Goal: Information Seeking & Learning: Find specific fact

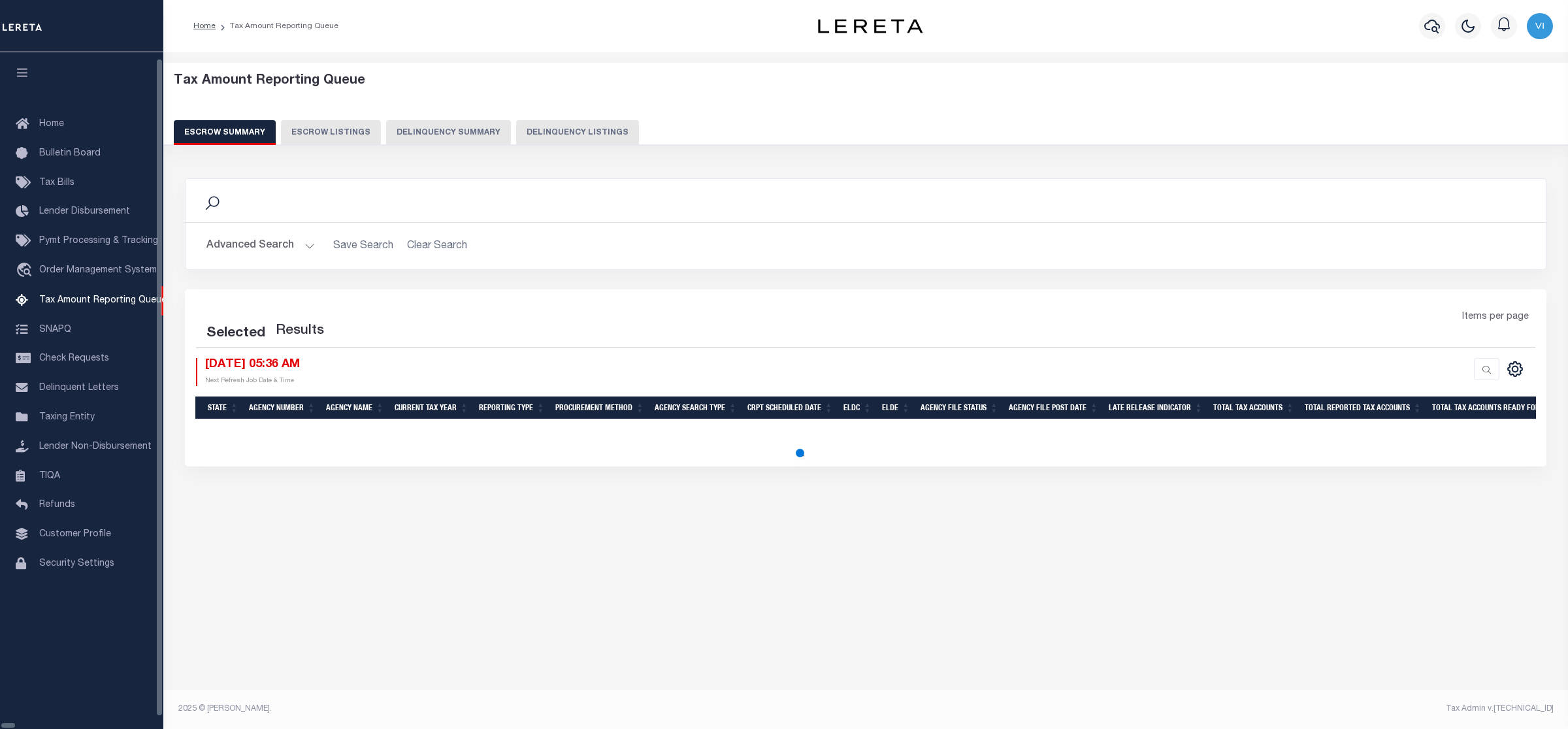
select select "100"
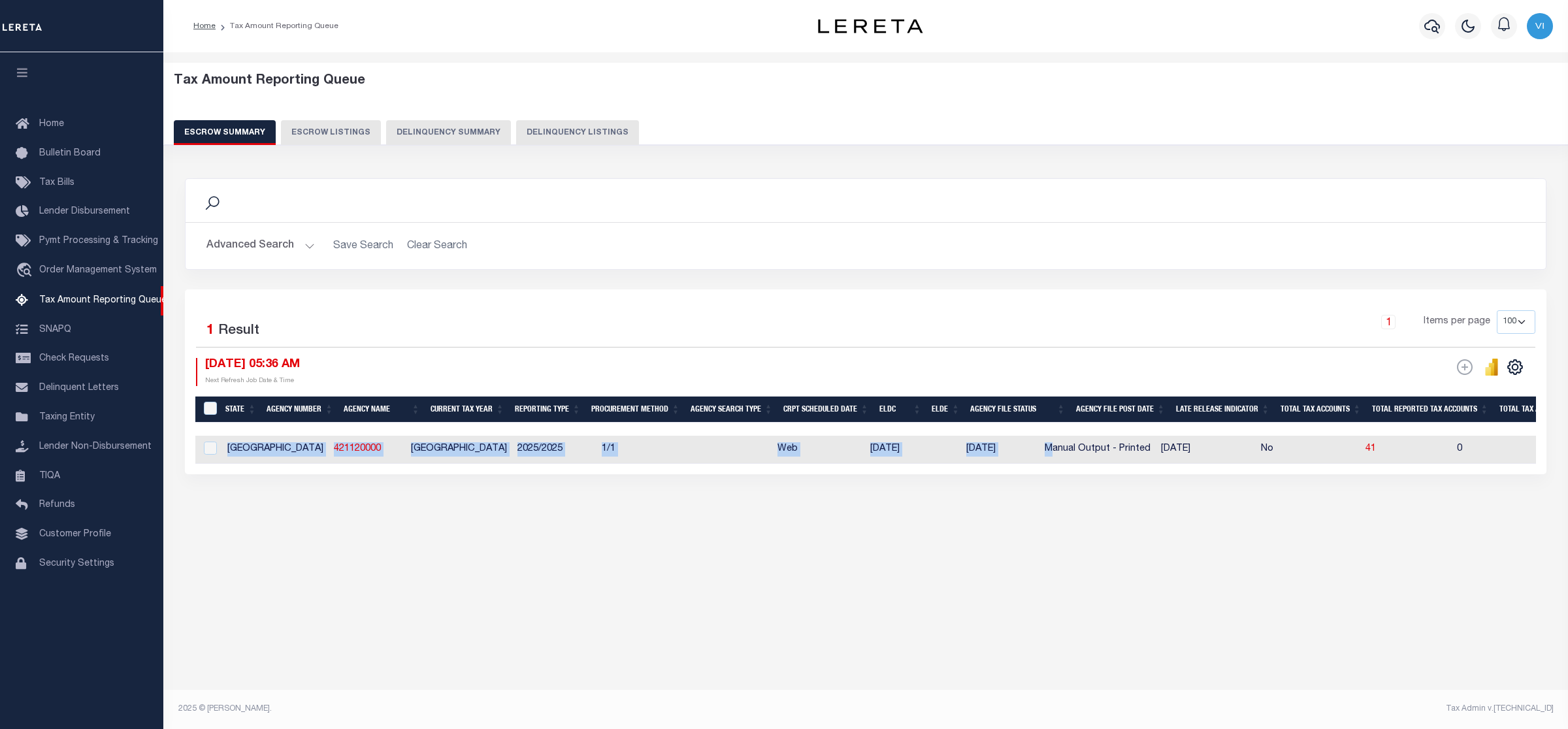
drag, startPoint x: 830, startPoint y: 428, endPoint x: 987, endPoint y: 441, distance: 157.5
click at [987, 441] on div "State Agency Number Agency Name Current Tax Year Reporting Type Procurement Met…" at bounding box center [866, 430] width 1341 height 68
click at [1079, 635] on div "Tax Amount Reporting Queue Escrow Summary Escrow Listings In" at bounding box center [866, 380] width 1404 height 655
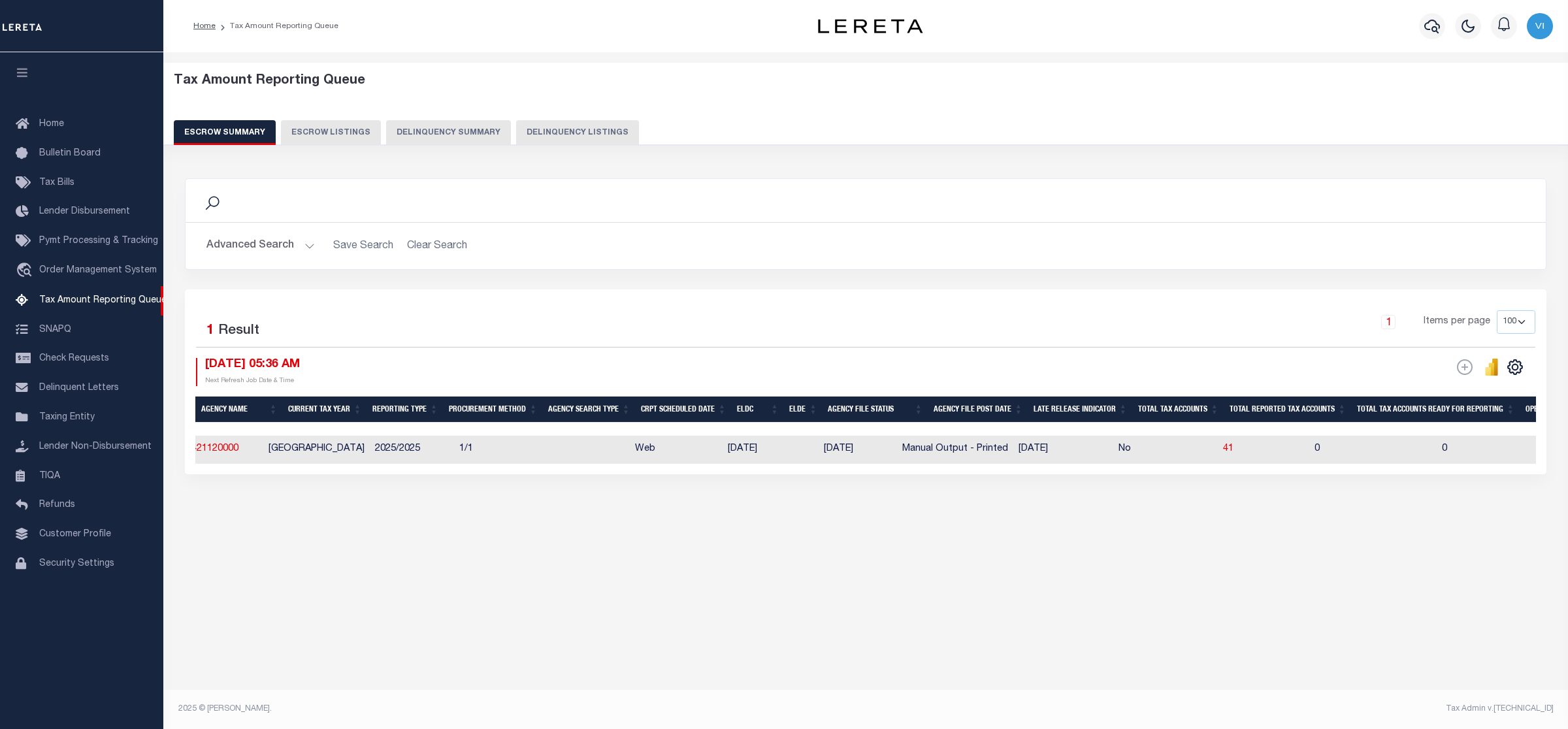
scroll to position [0, 4]
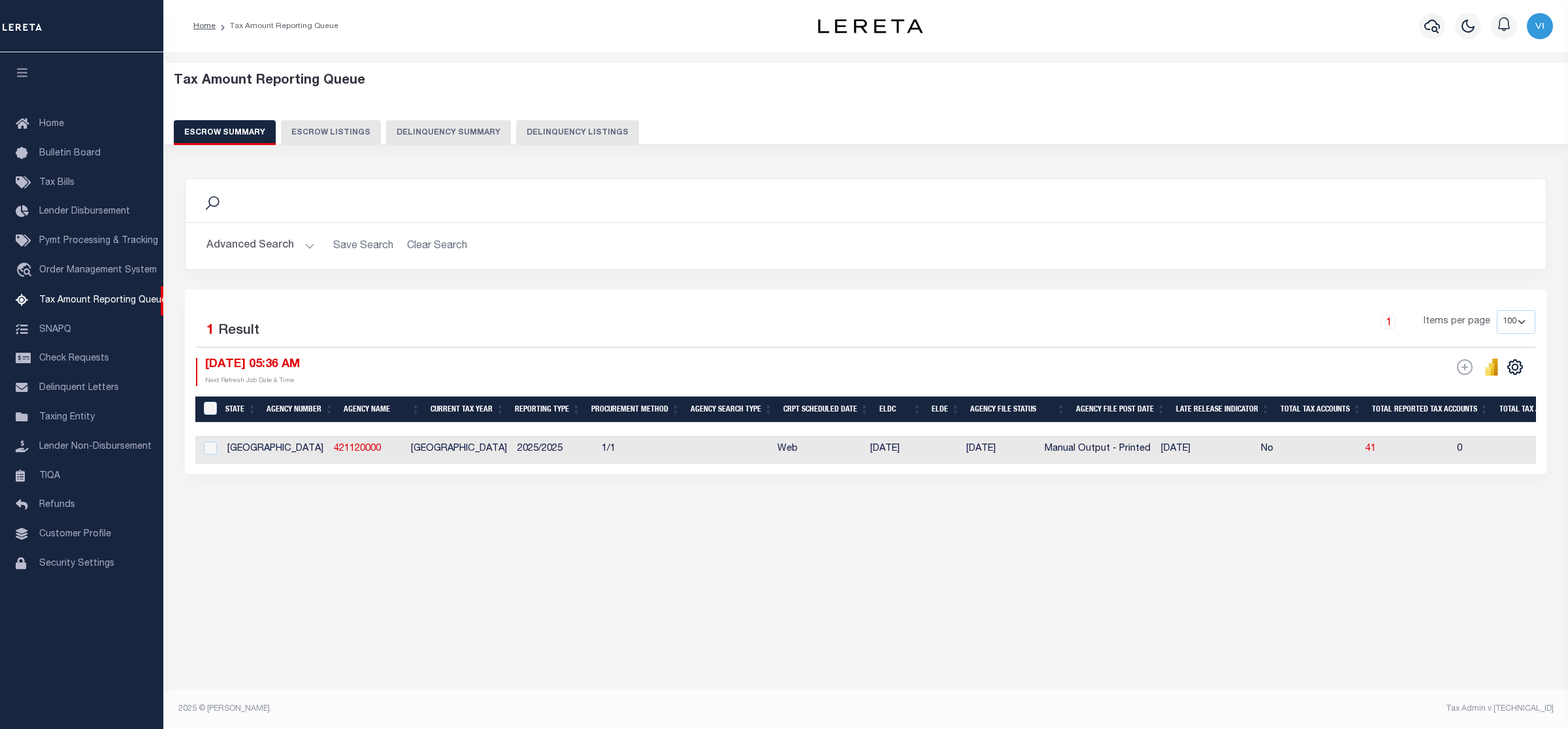
click at [1021, 591] on div "Tax Amount Reporting Queue Escrow Summary Escrow Listings" at bounding box center [866, 322] width 1404 height 539
click at [305, 245] on button "Advanced Search" at bounding box center [260, 246] width 108 height 26
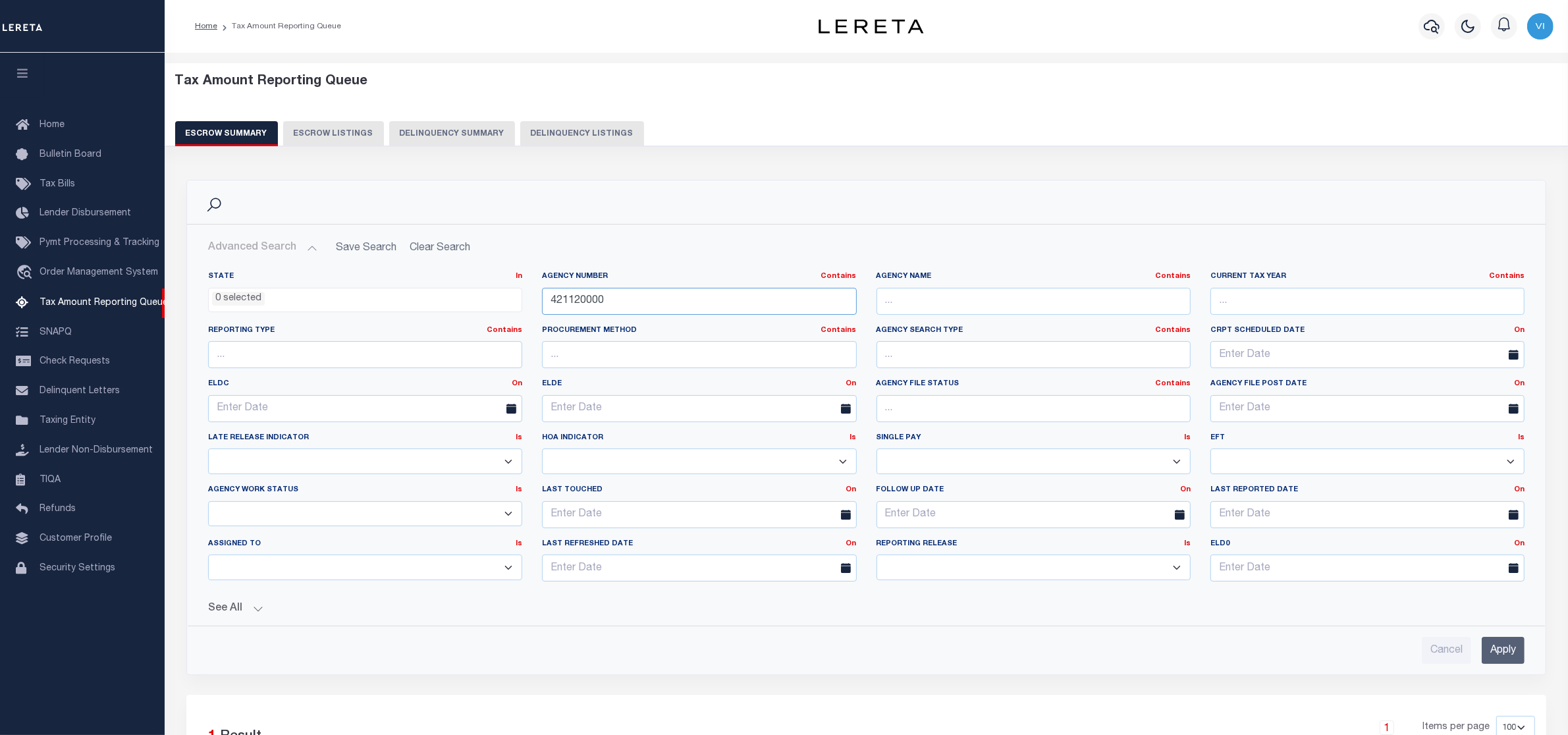
drag, startPoint x: 550, startPoint y: 287, endPoint x: 488, endPoint y: 287, distance: 62.0
click at [488, 287] on div "State In In AK AL AR AZ CA CO CT DC DE FL GA GU HI IA ID IL IN KS [GEOGRAPHIC_D…" at bounding box center [866, 431] width 1336 height 321
click at [624, 307] on input "421120000" at bounding box center [699, 301] width 314 height 27
drag, startPoint x: 591, startPoint y: 300, endPoint x: 535, endPoint y: 299, distance: 56.0
click at [535, 299] on div "Agency Number Contains Contains Is 421120000" at bounding box center [699, 298] width 334 height 54
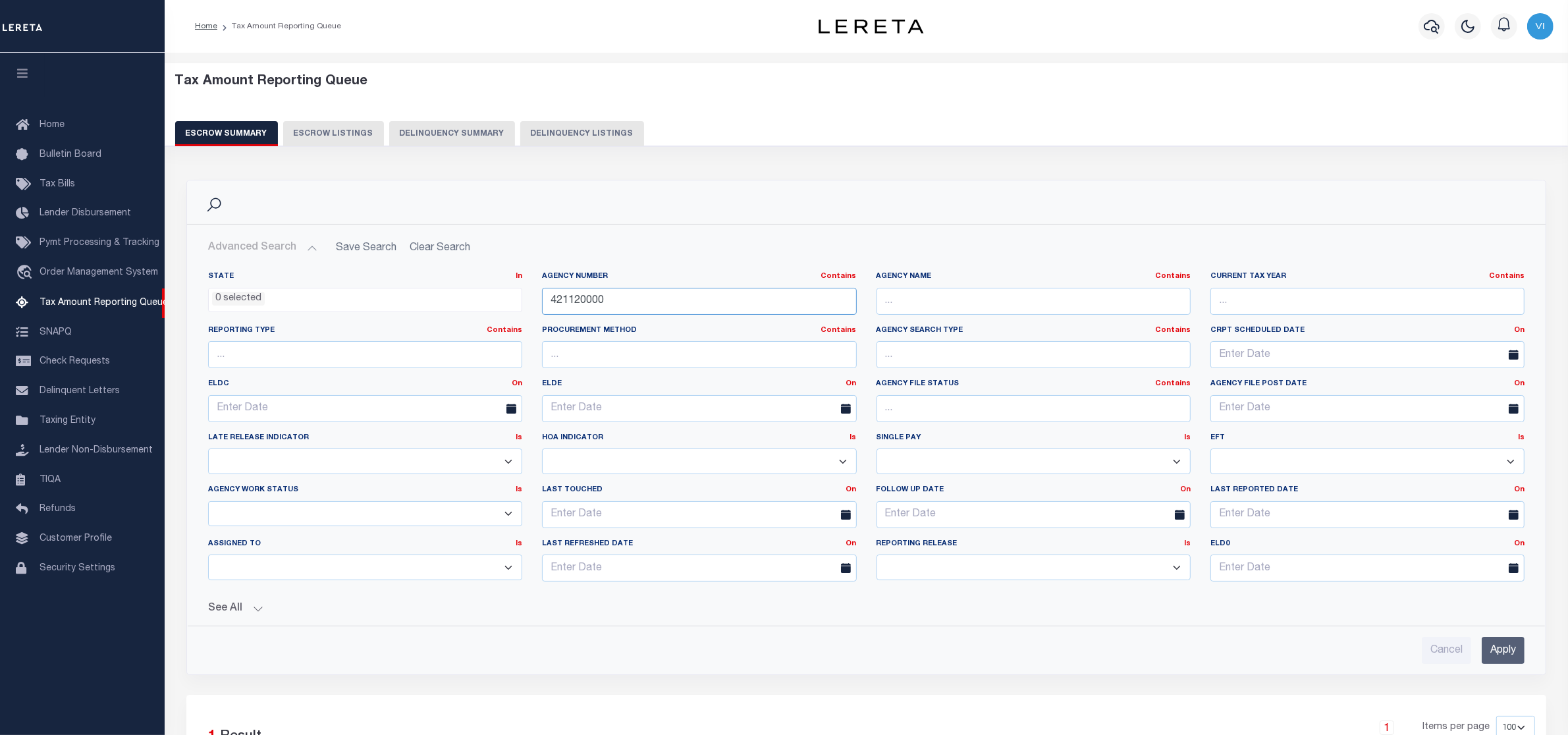
paste input "342001"
type input "421342001"
click at [1503, 645] on input "Apply" at bounding box center [1503, 650] width 43 height 27
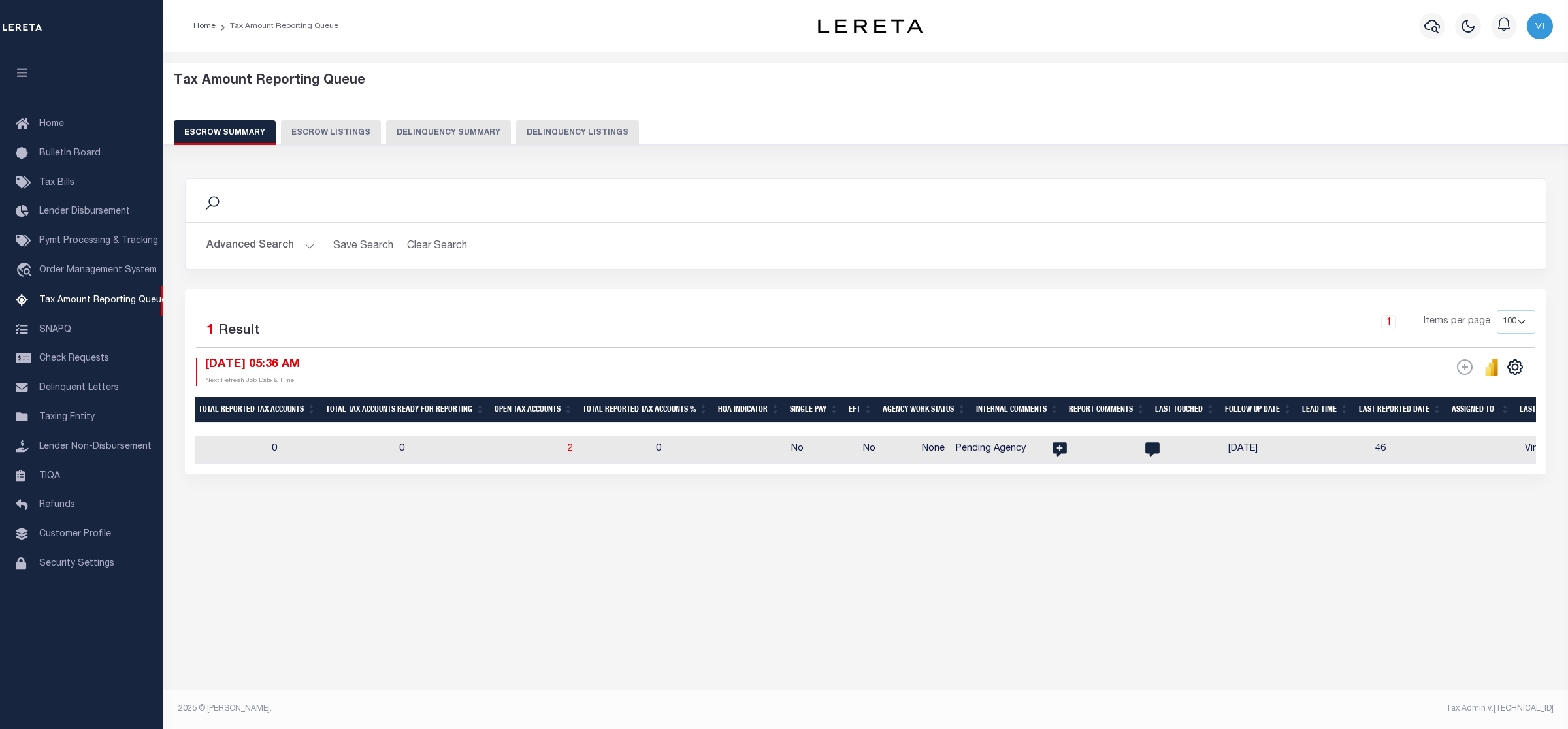
scroll to position [0, 1341]
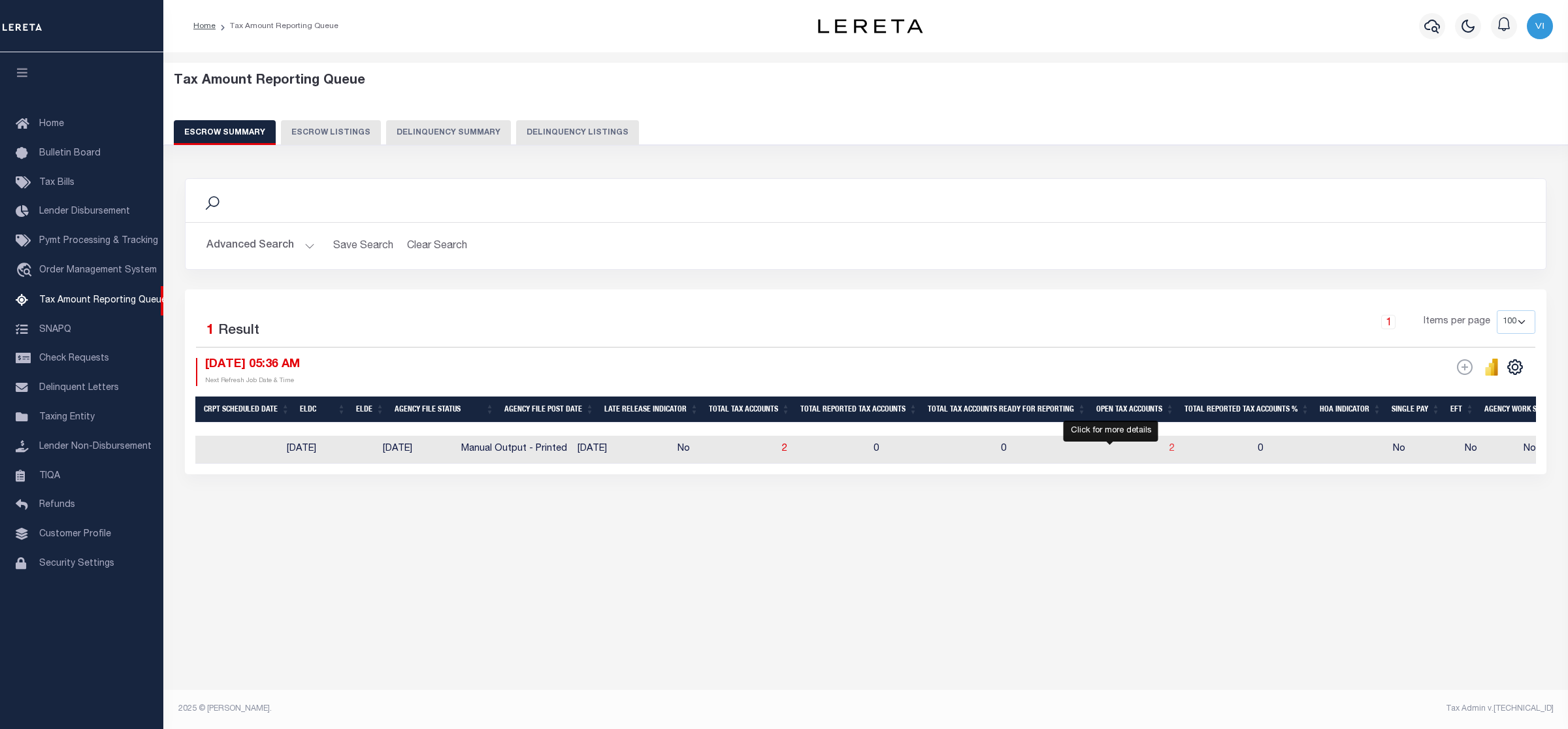
click at [1169, 449] on span "2" at bounding box center [1172, 448] width 5 height 9
select select "100"
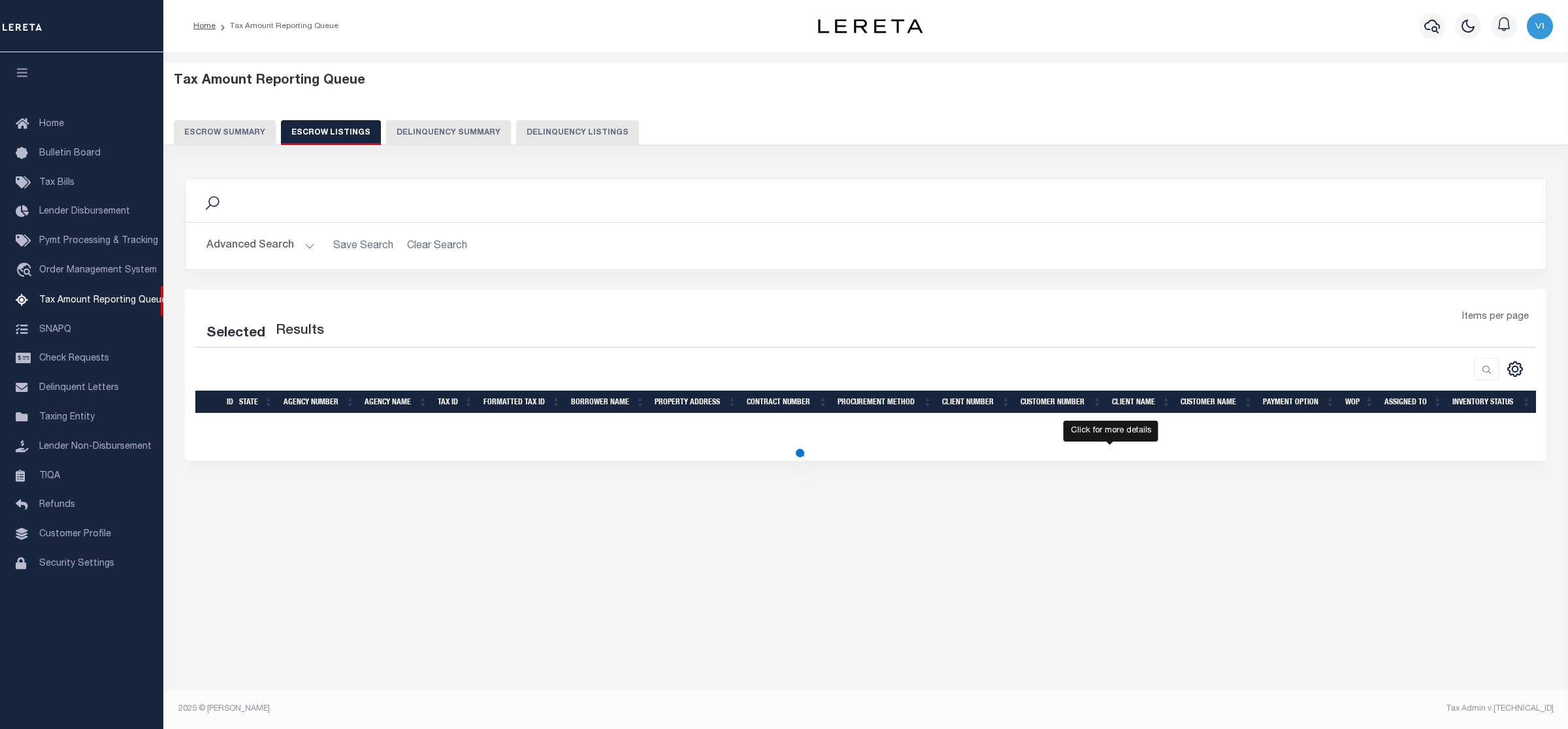
select select "100"
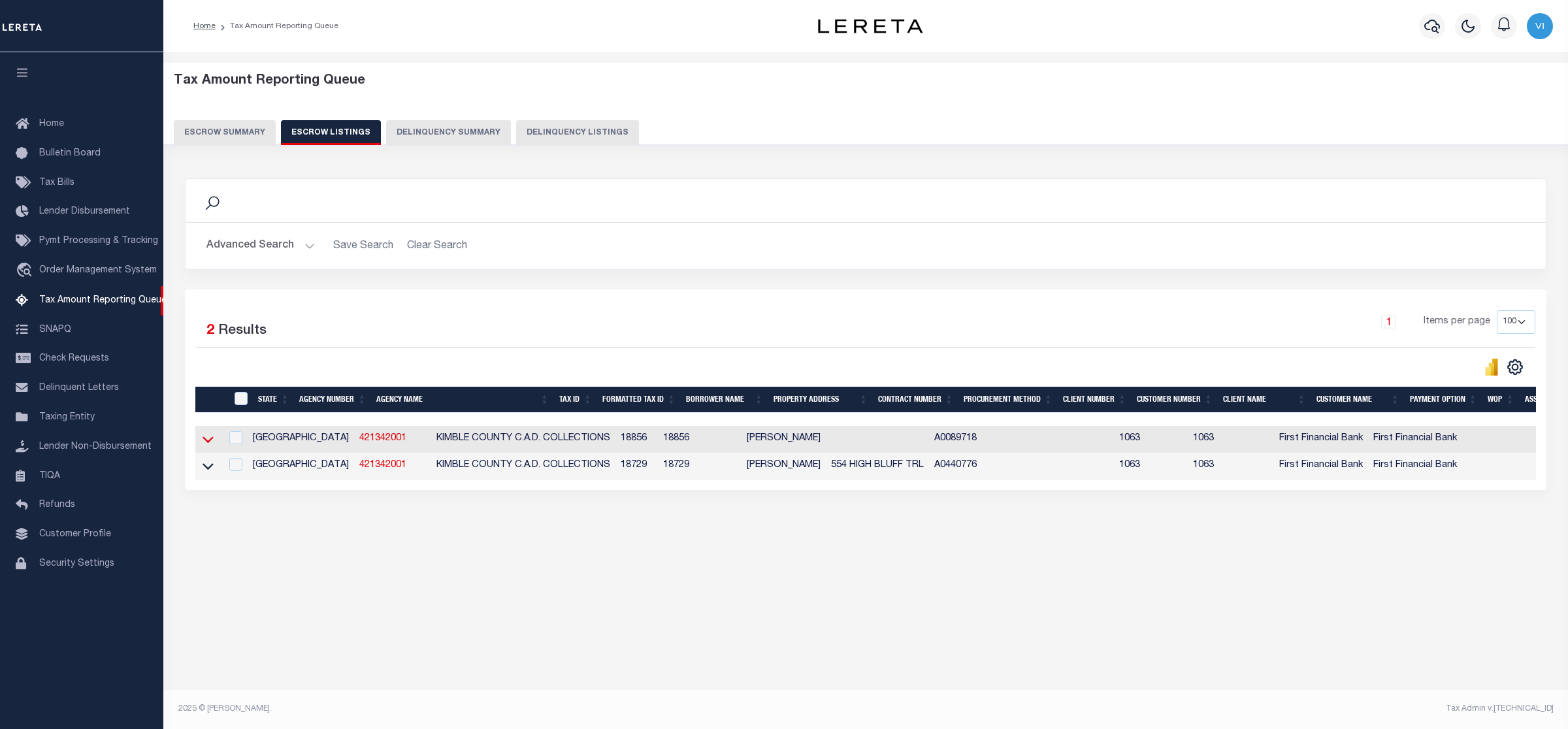
click at [206, 441] on icon at bounding box center [208, 439] width 11 height 14
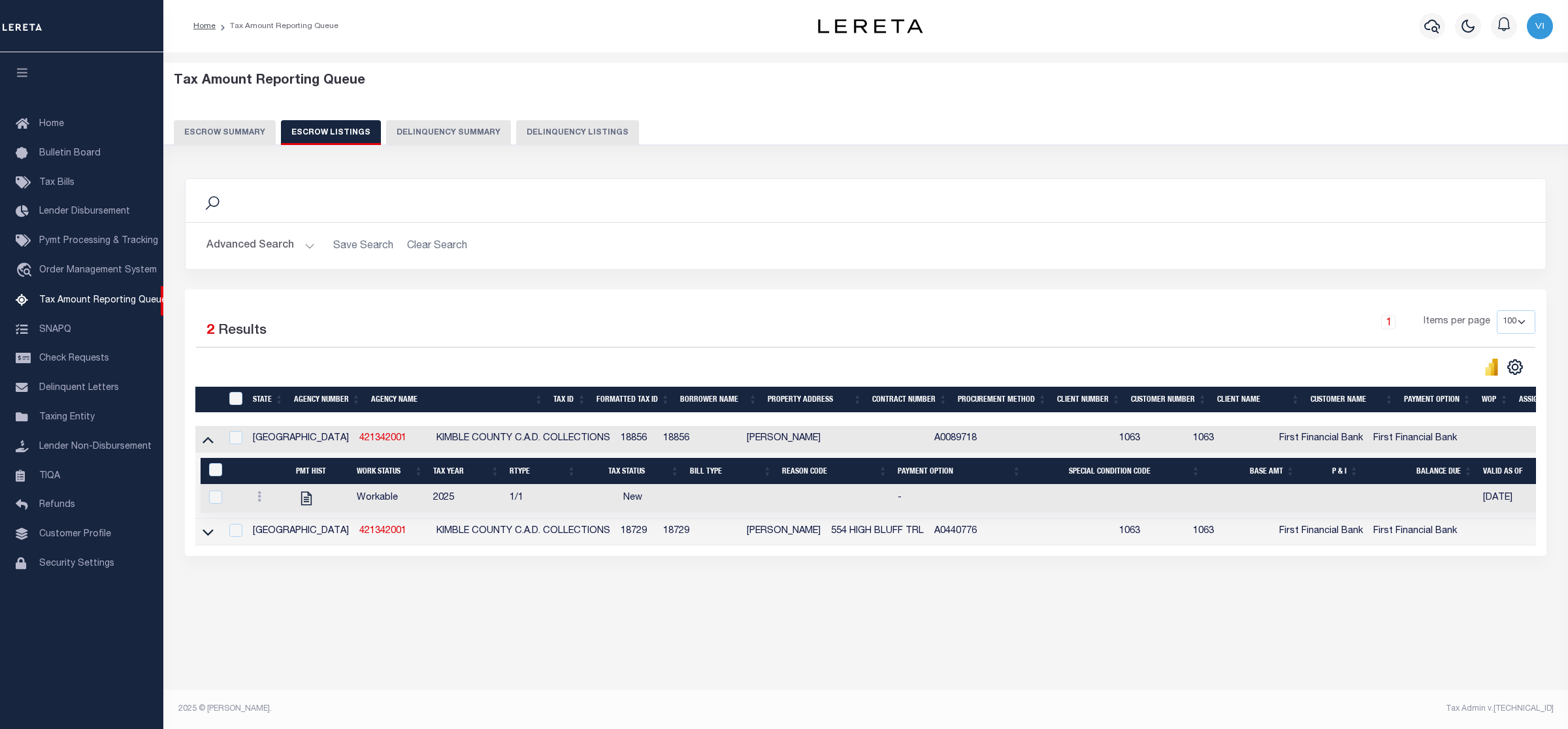
click at [224, 129] on button "Escrow Summary" at bounding box center [225, 133] width 102 height 25
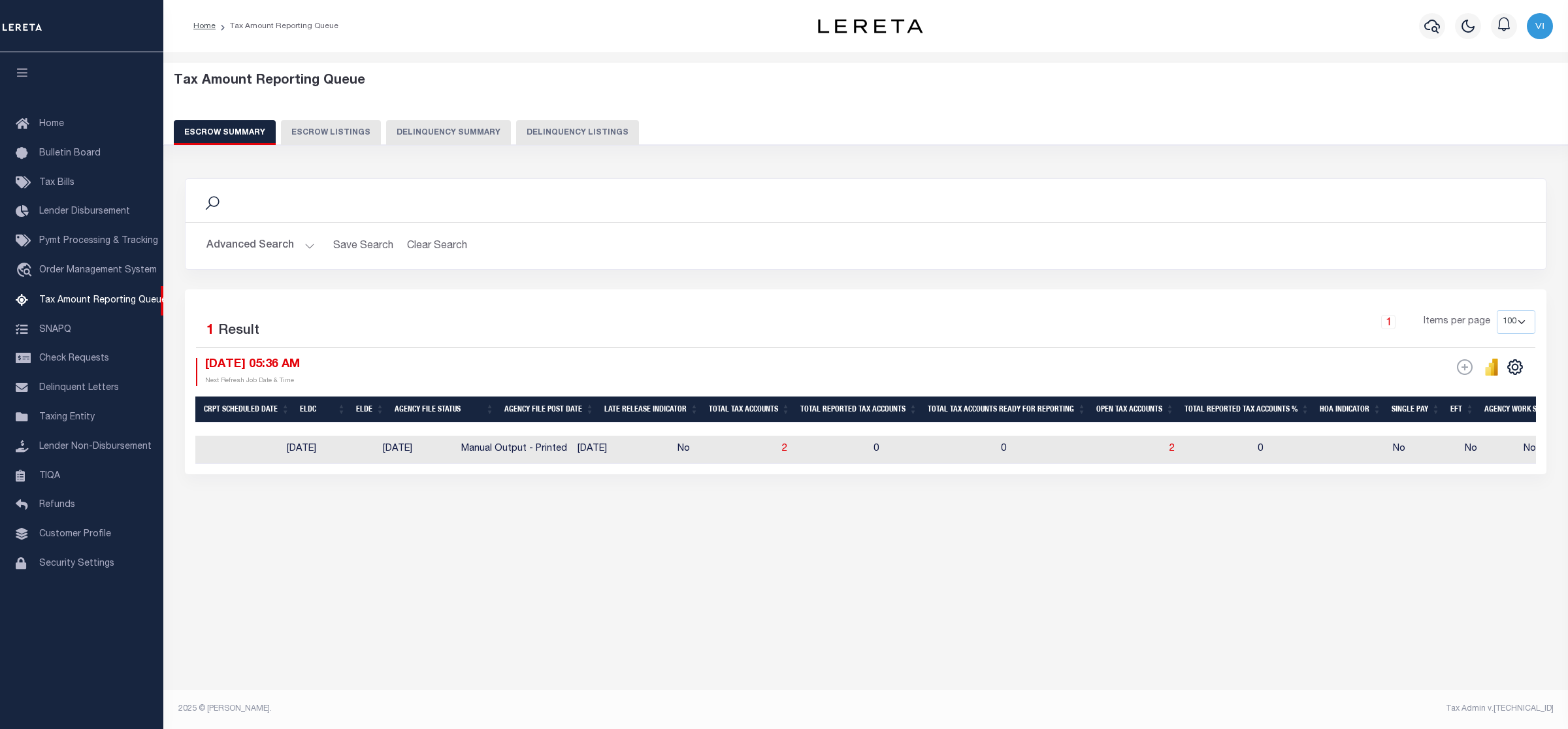
click at [301, 244] on button "Advanced Search" at bounding box center [260, 246] width 108 height 26
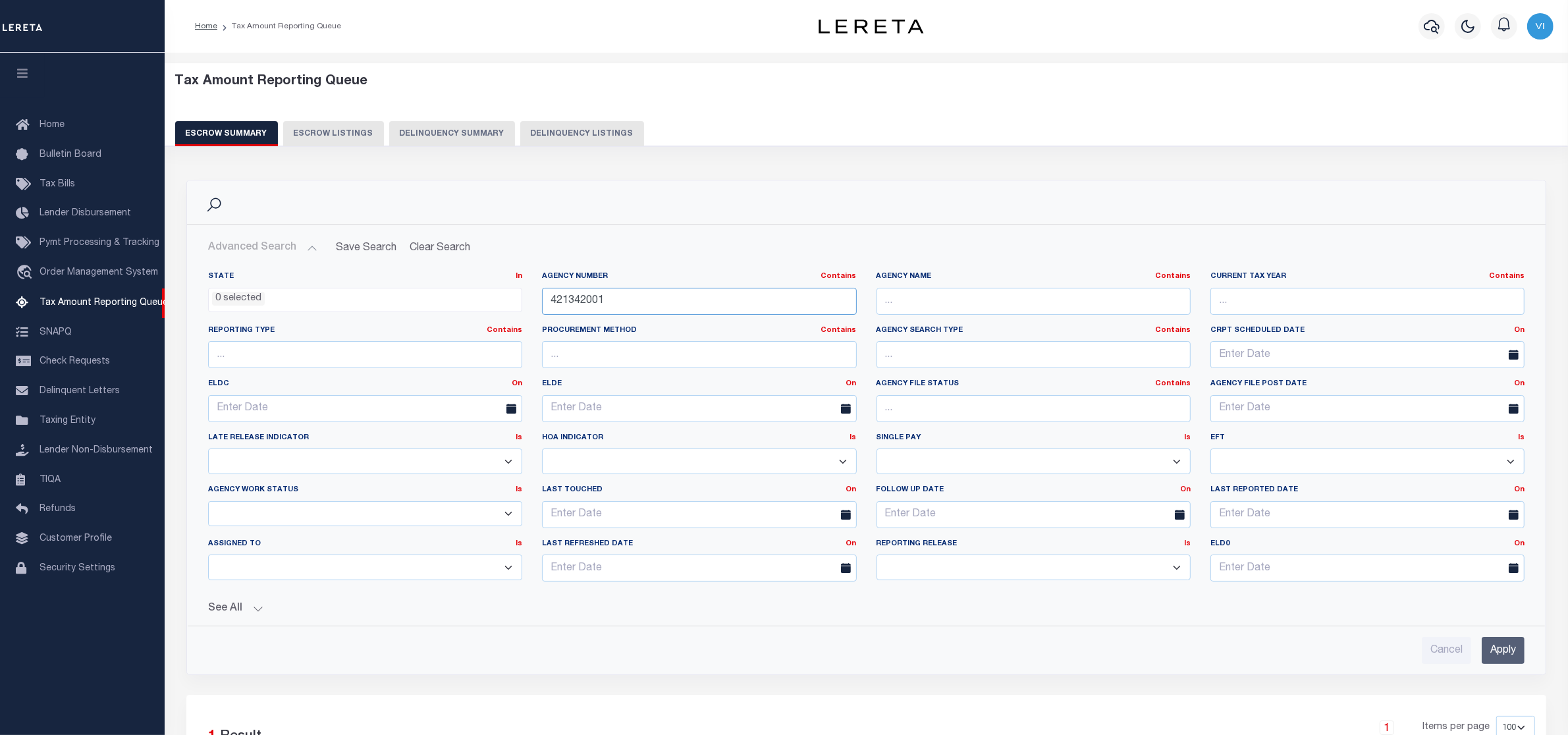
drag, startPoint x: 608, startPoint y: 301, endPoint x: 466, endPoint y: 293, distance: 142.2
click at [466, 293] on div "State In In AK AL AR AZ CA CO CT DC DE FL GA GU HI IA ID IL IN KS [GEOGRAPHIC_D…" at bounding box center [866, 431] width 1336 height 321
paste input "083"
type input "420832001"
click at [1498, 656] on input "Apply" at bounding box center [1503, 650] width 43 height 27
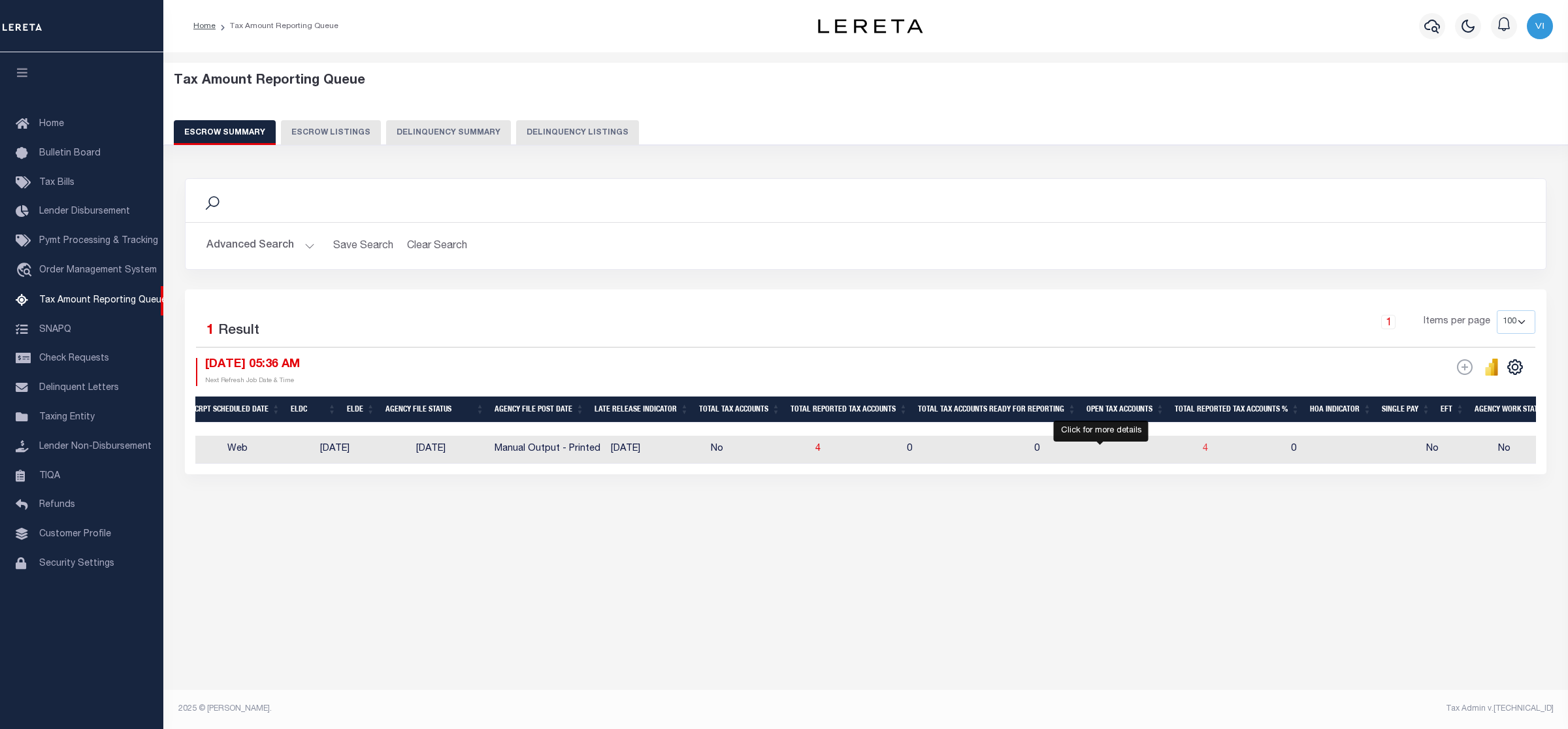
click at [1203, 448] on span "4" at bounding box center [1205, 448] width 5 height 9
select select "100"
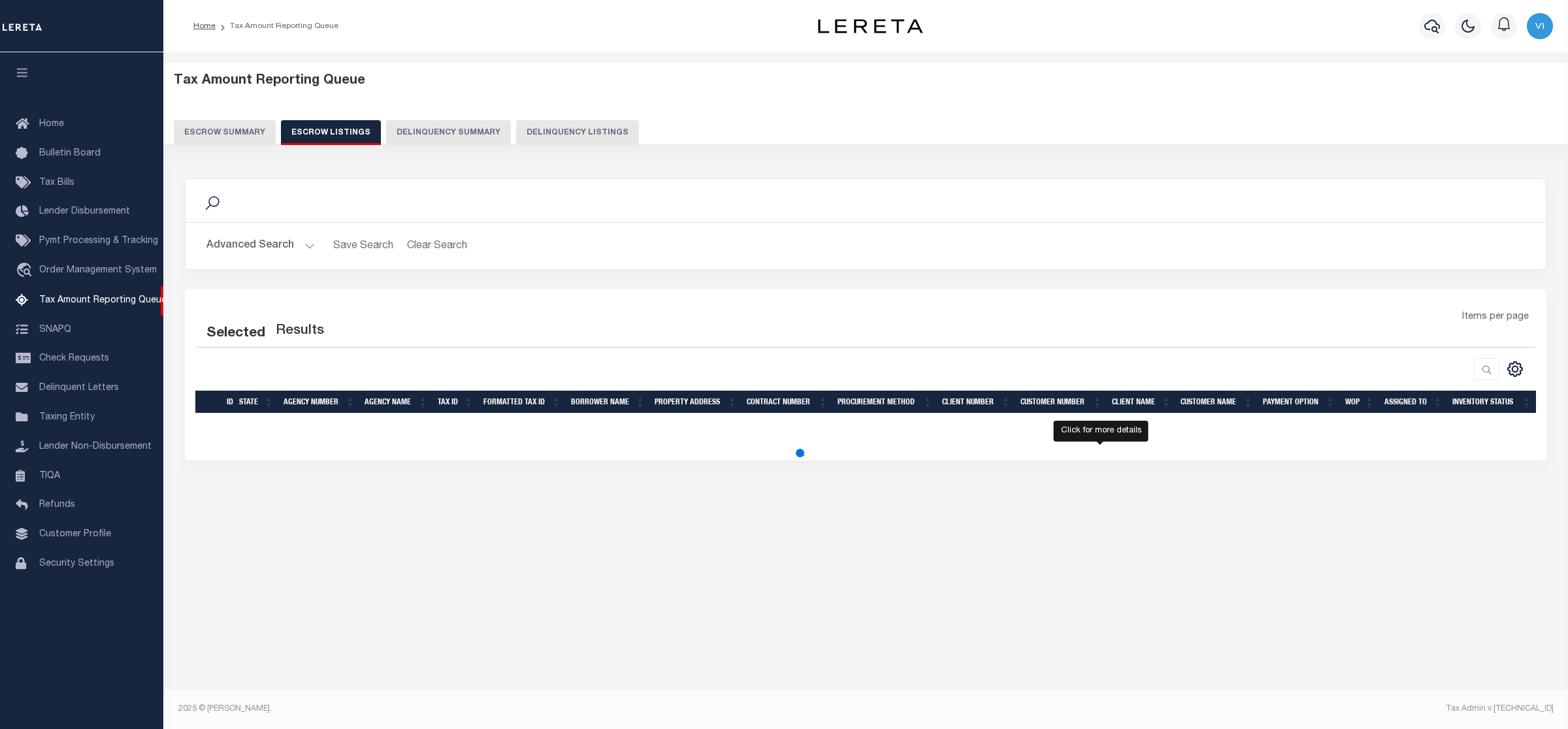
select select "100"
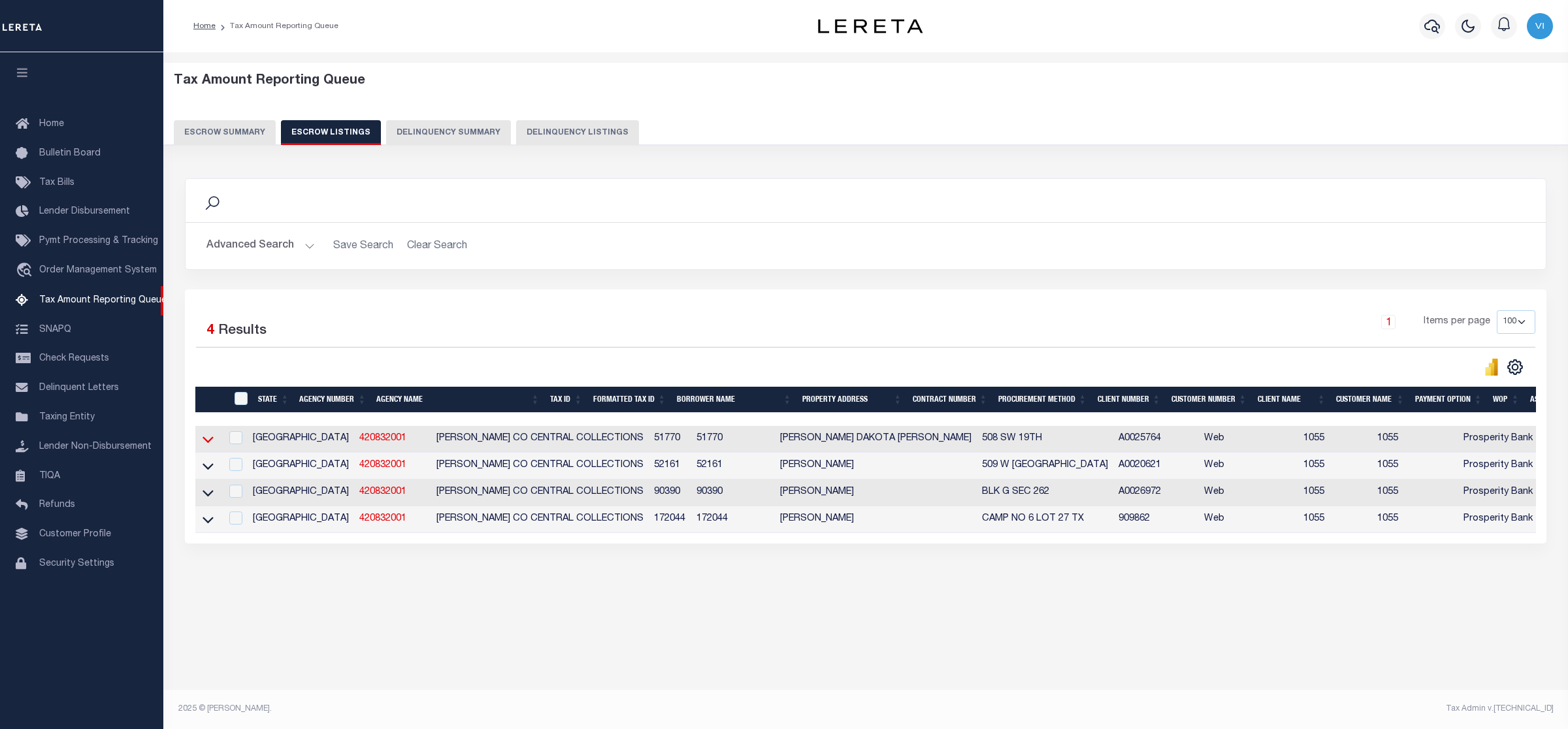
click at [206, 441] on icon at bounding box center [208, 439] width 11 height 14
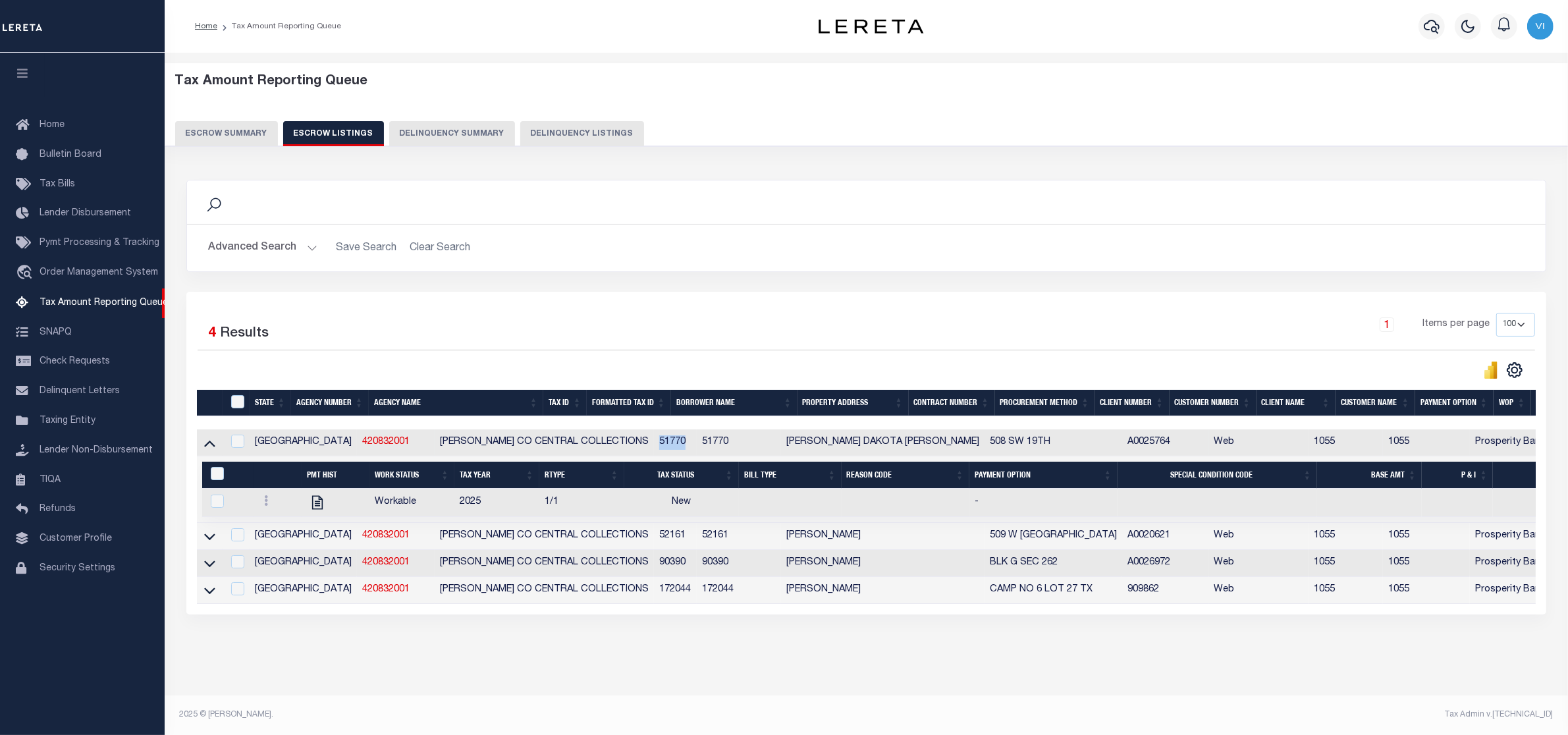
drag, startPoint x: 553, startPoint y: 442, endPoint x: 588, endPoint y: 442, distance: 35.0
click at [654, 442] on td "51770" at bounding box center [675, 442] width 43 height 27
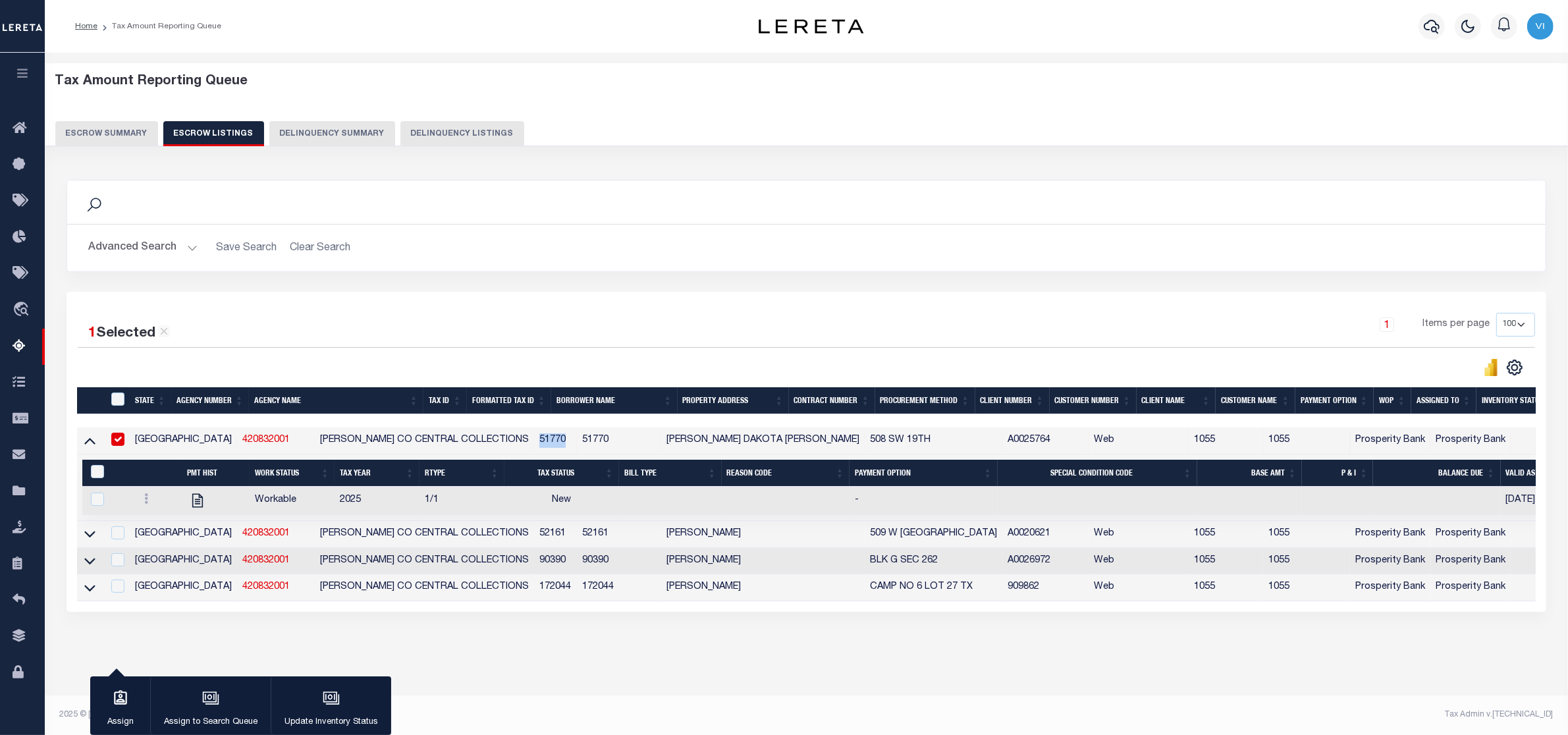
copy td "51770"
click at [117, 439] on input "checkbox" at bounding box center [118, 440] width 13 height 13
checkbox input "false"
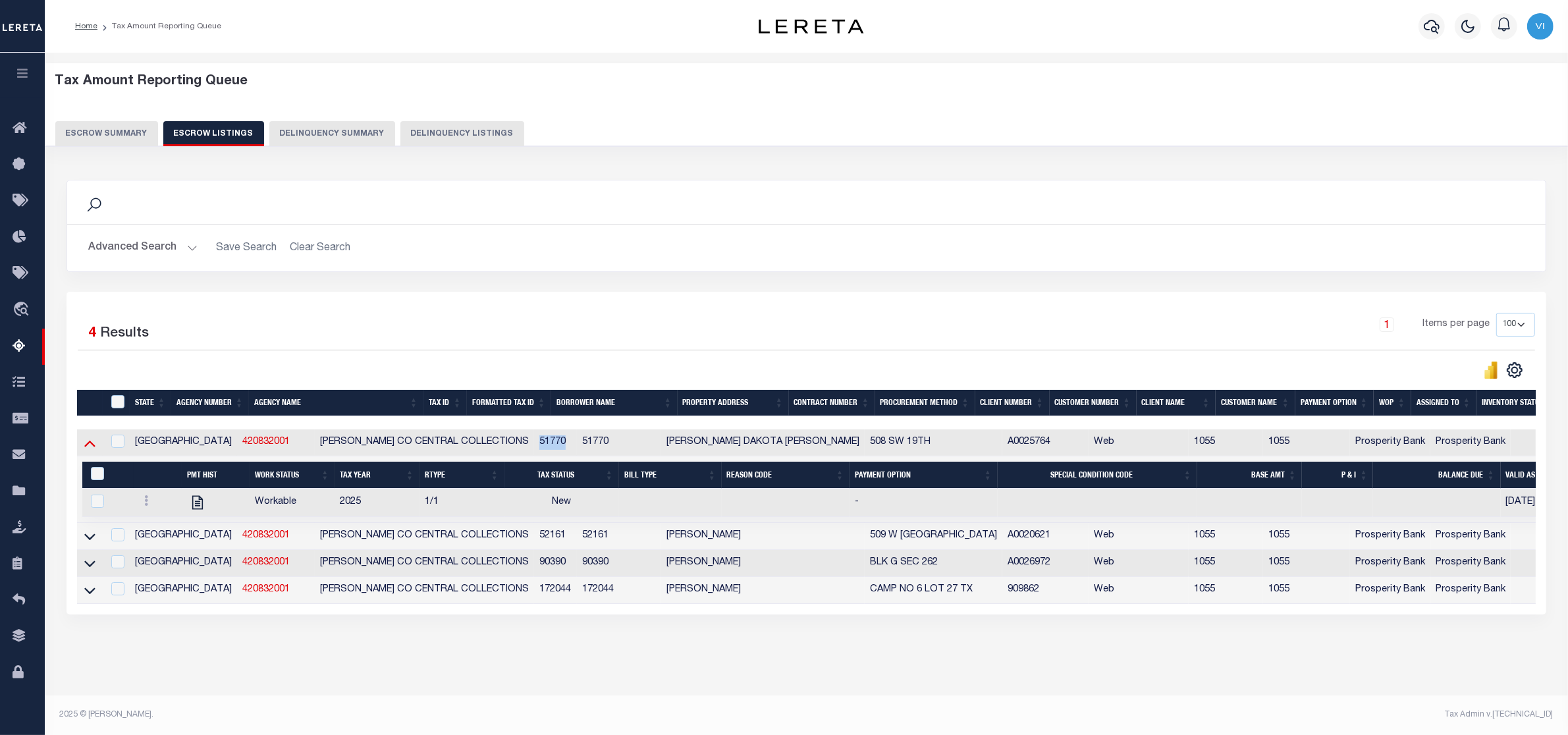
click at [90, 445] on icon at bounding box center [89, 442] width 11 height 14
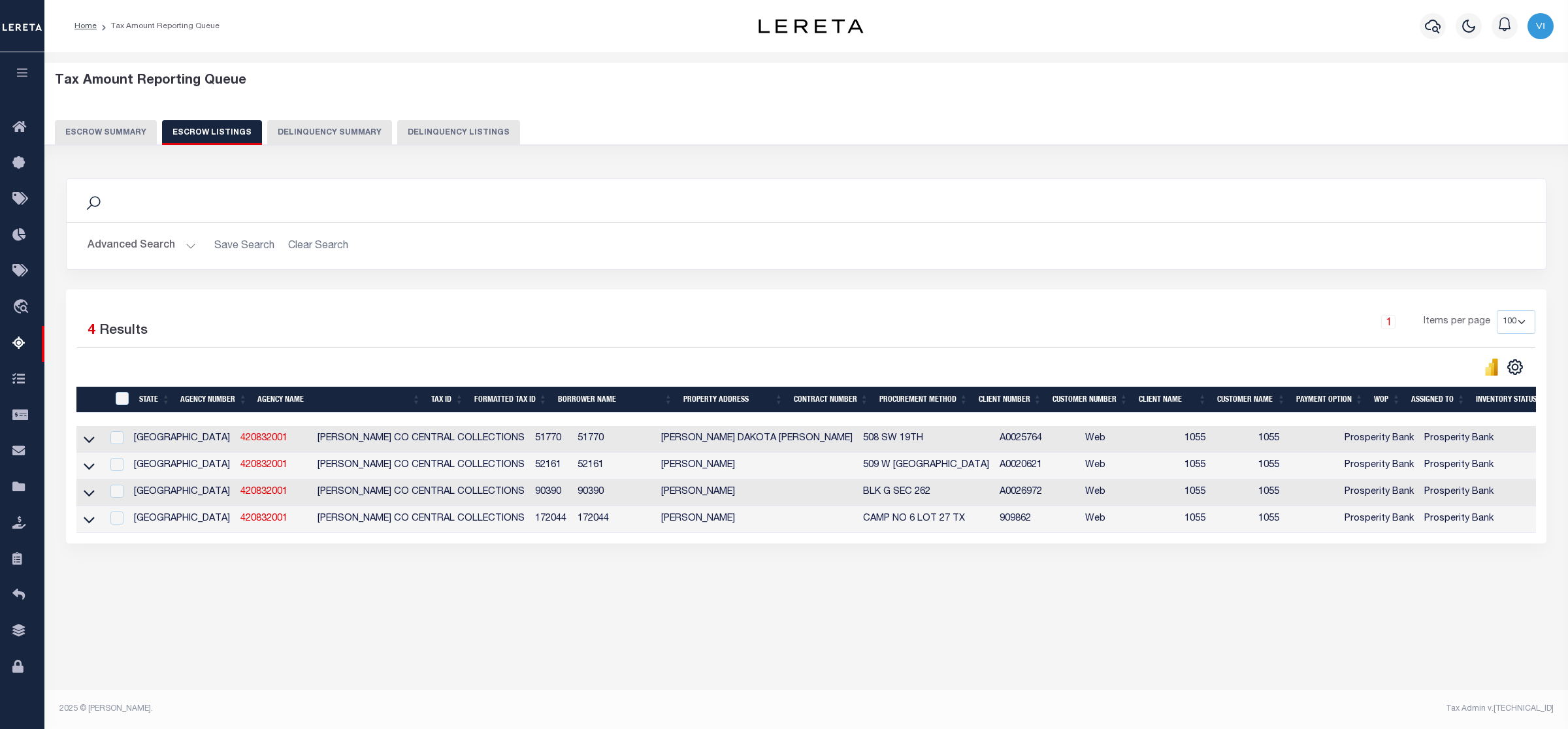
click at [547, 640] on div "Tax Amount Reporting Queue Escrow Summary Escrow Listings" at bounding box center [806, 356] width 1524 height 608
click at [96, 125] on button "Escrow Summary" at bounding box center [105, 133] width 102 height 25
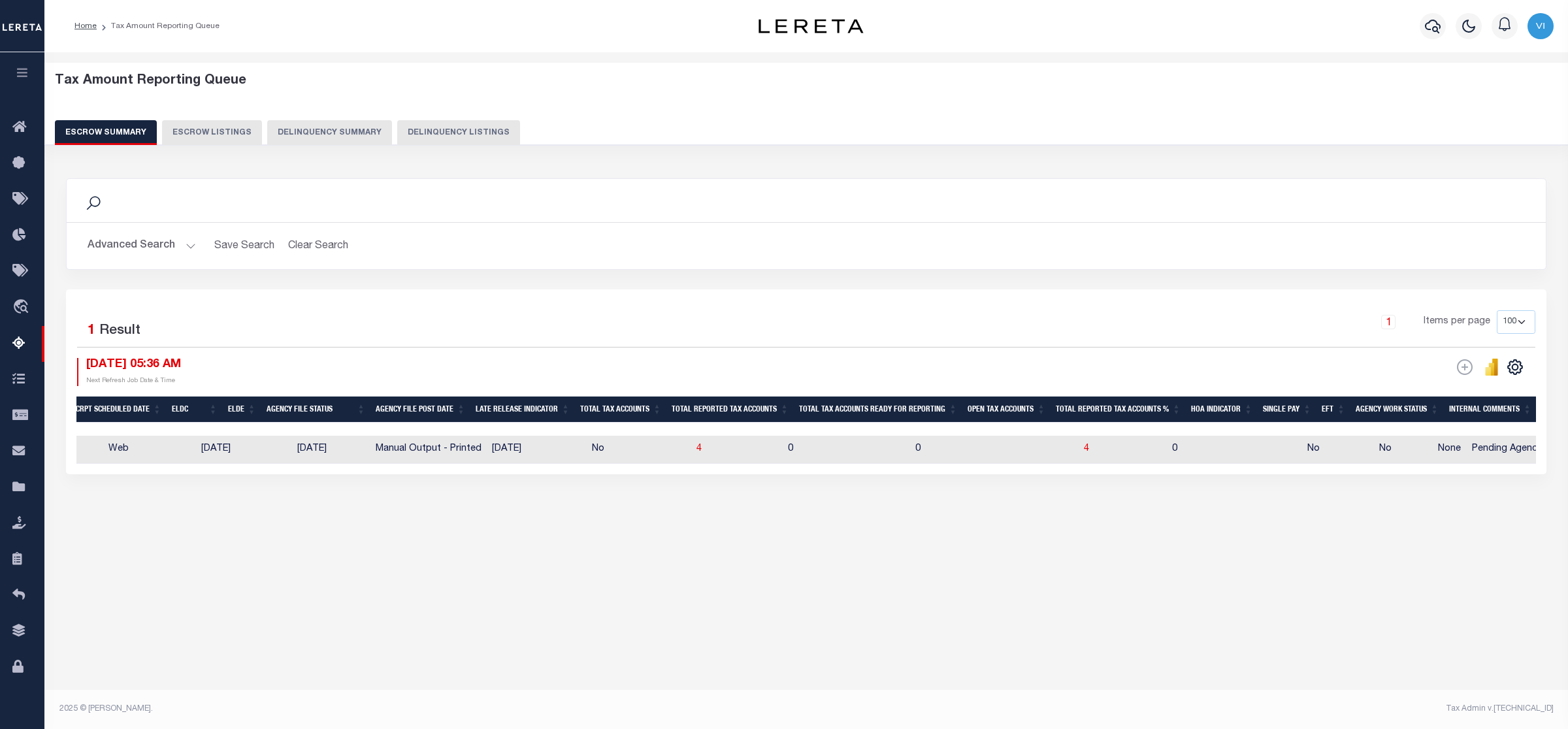
click at [185, 246] on button "Advanced Search" at bounding box center [141, 246] width 108 height 26
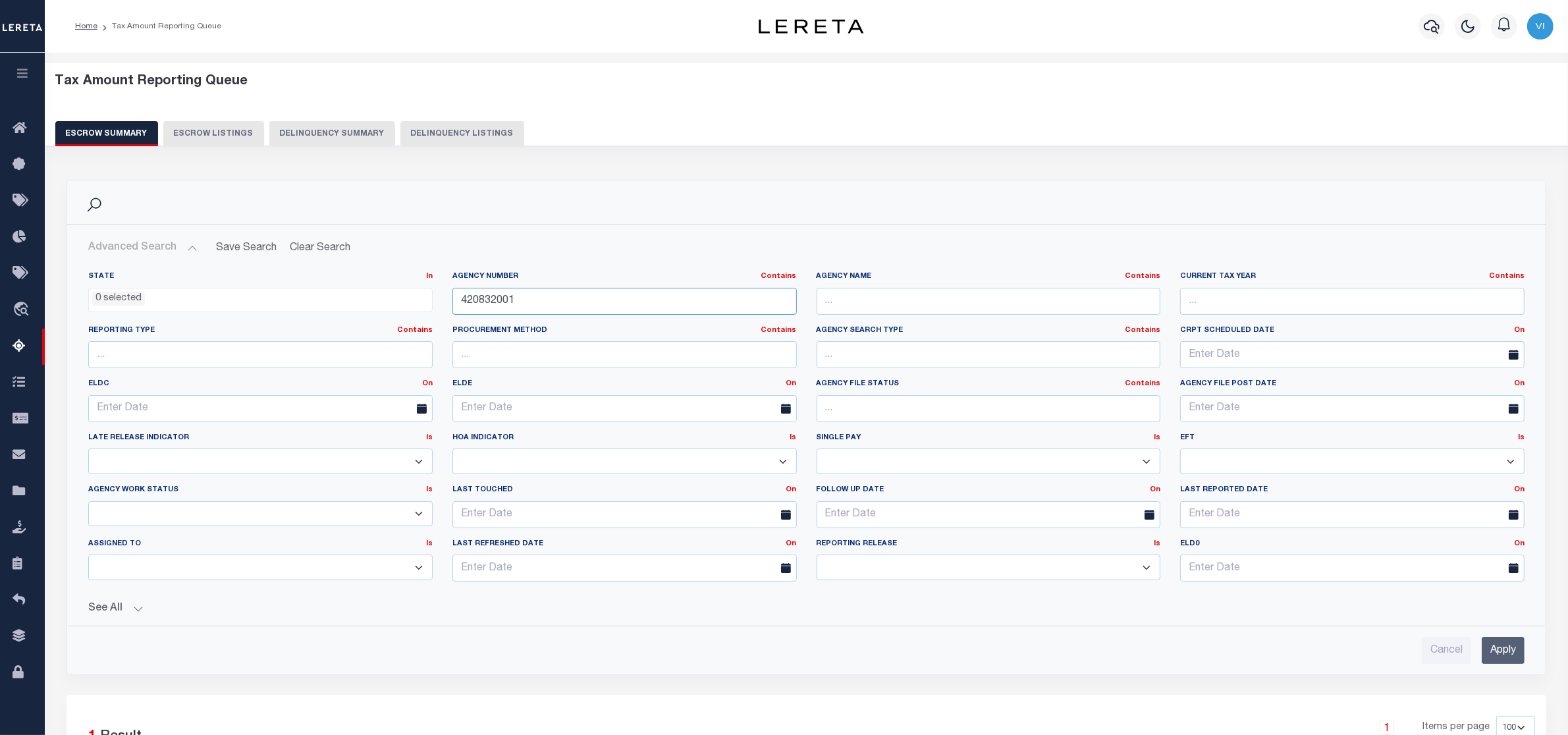
click at [369, 321] on div "State In In AK AL AR AZ CA CO CT DC DE FL GA GU HI IA ID IL IN KS [GEOGRAPHIC_D…" at bounding box center [807, 431] width 1456 height 321
paste input "1750000"
click at [1502, 655] on input "Apply" at bounding box center [1503, 650] width 43 height 27
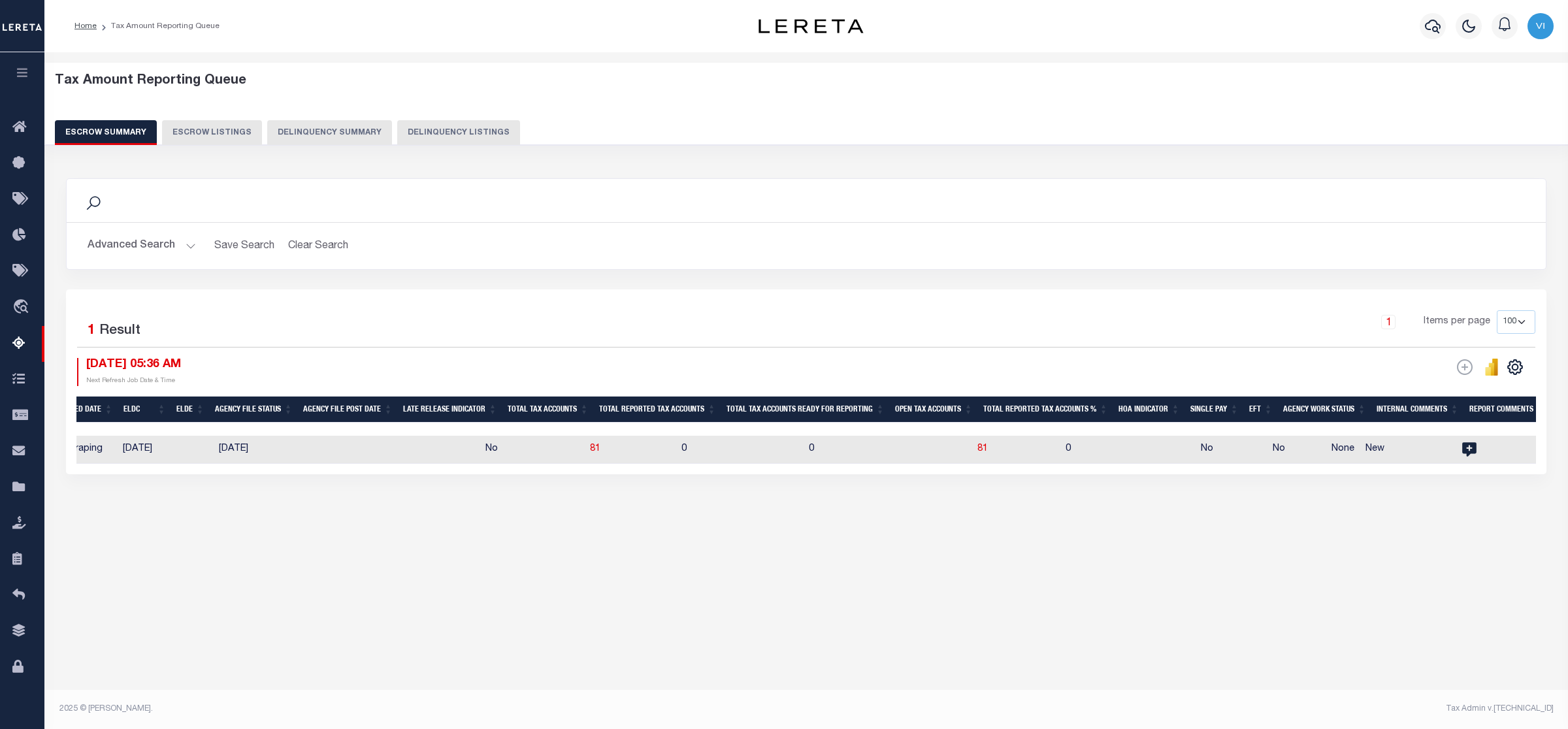
click at [188, 242] on button "Advanced Search" at bounding box center [141, 246] width 108 height 26
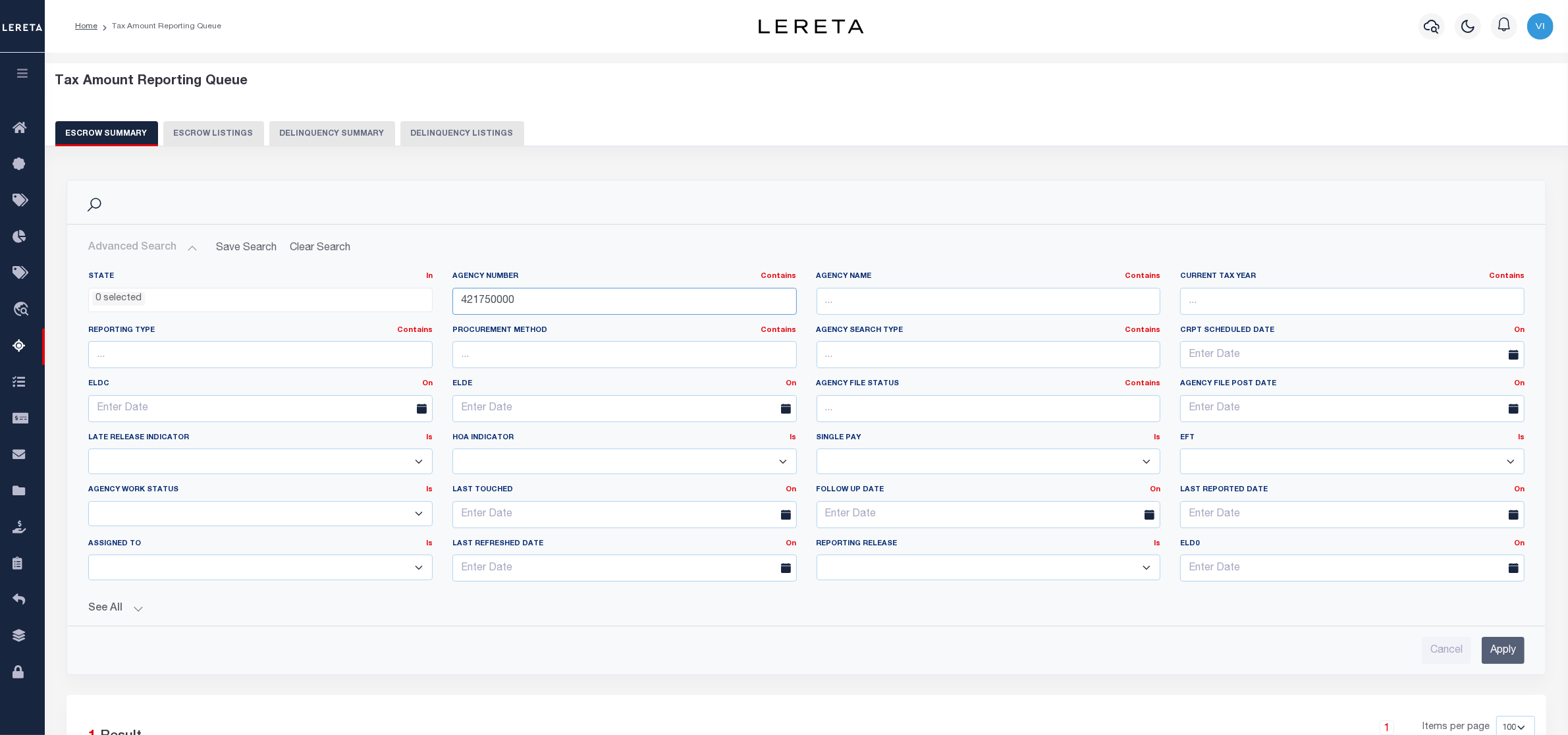
drag, startPoint x: 476, startPoint y: 300, endPoint x: 326, endPoint y: 295, distance: 150.1
click at [326, 300] on div "State In In AK AL AR AZ CA CO CT DC DE FL GA GU HI IA ID IL IN KS [GEOGRAPHIC_D…" at bounding box center [807, 431] width 1456 height 321
paste input "0652001"
type input "420652001"
click at [1509, 653] on input "Apply" at bounding box center [1503, 650] width 43 height 27
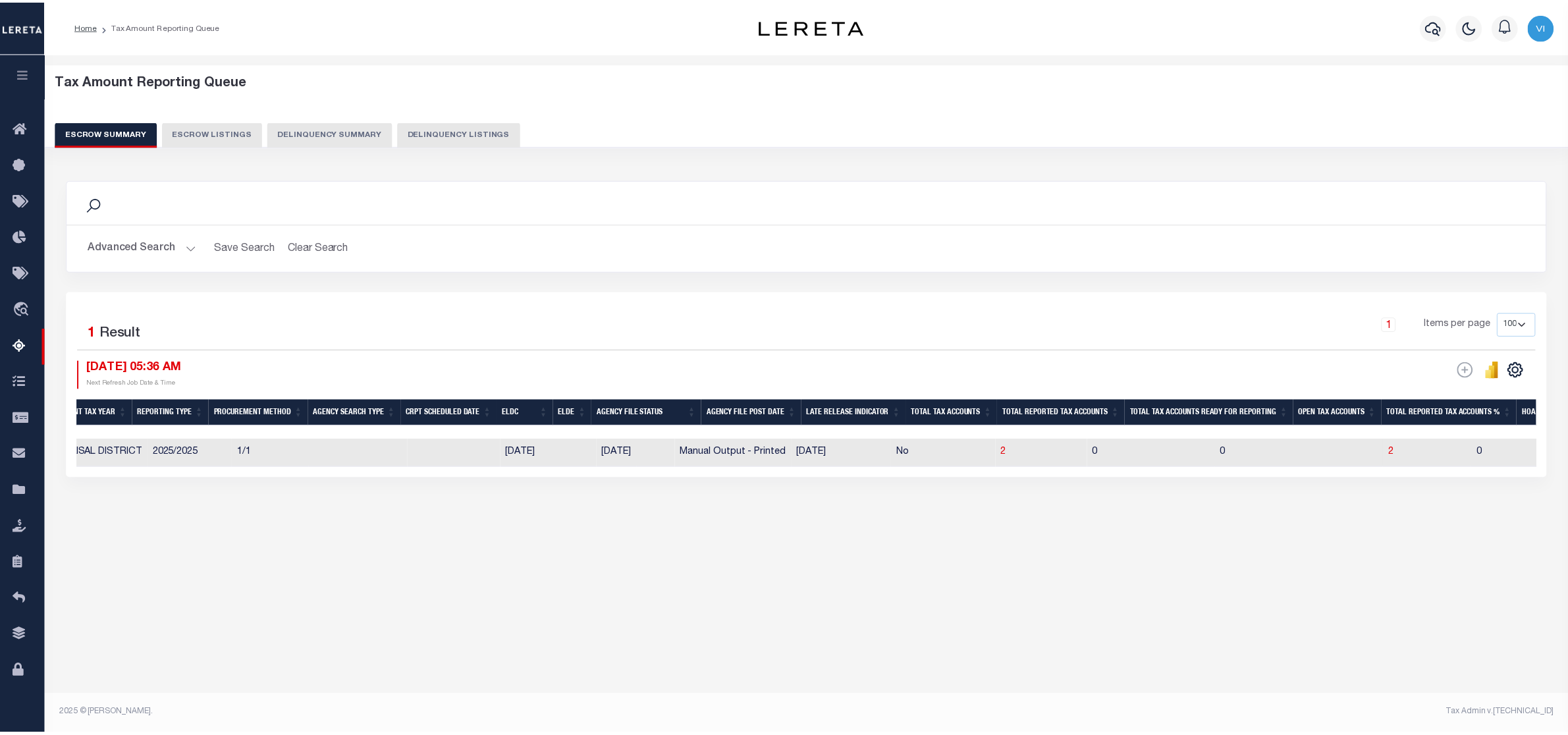
scroll to position [0, 535]
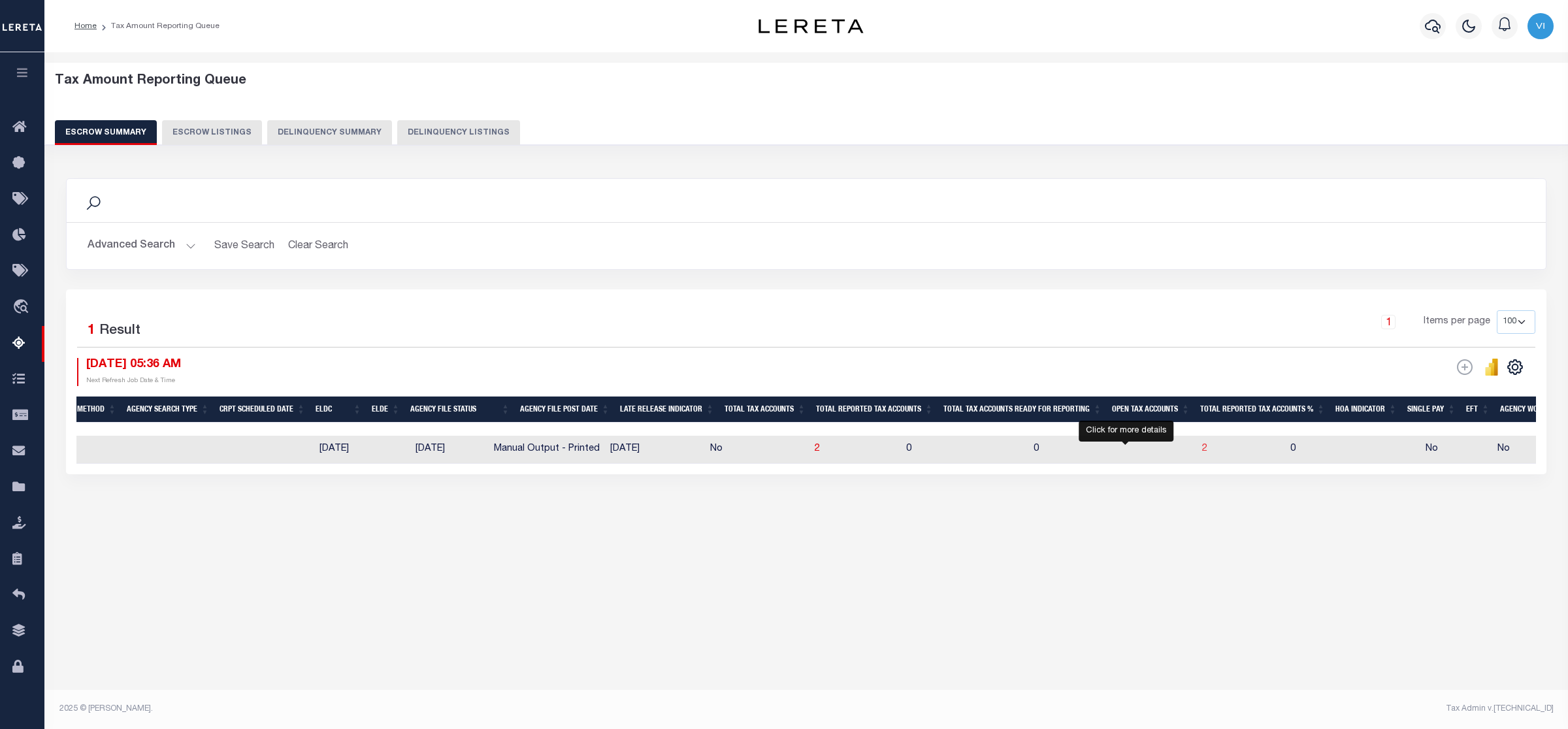
click at [1203, 451] on span "2" at bounding box center [1205, 448] width 5 height 9
select select "100"
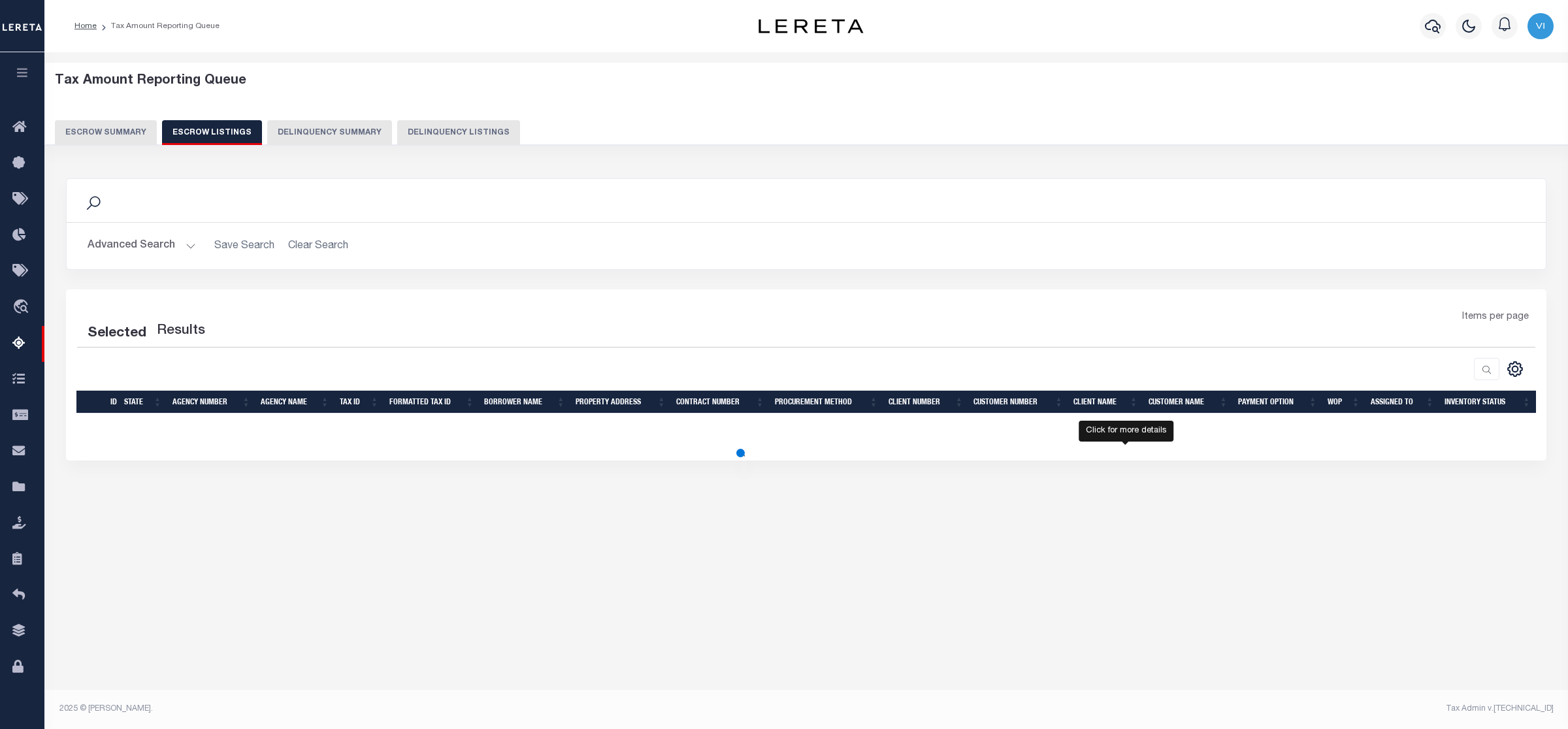
select select "100"
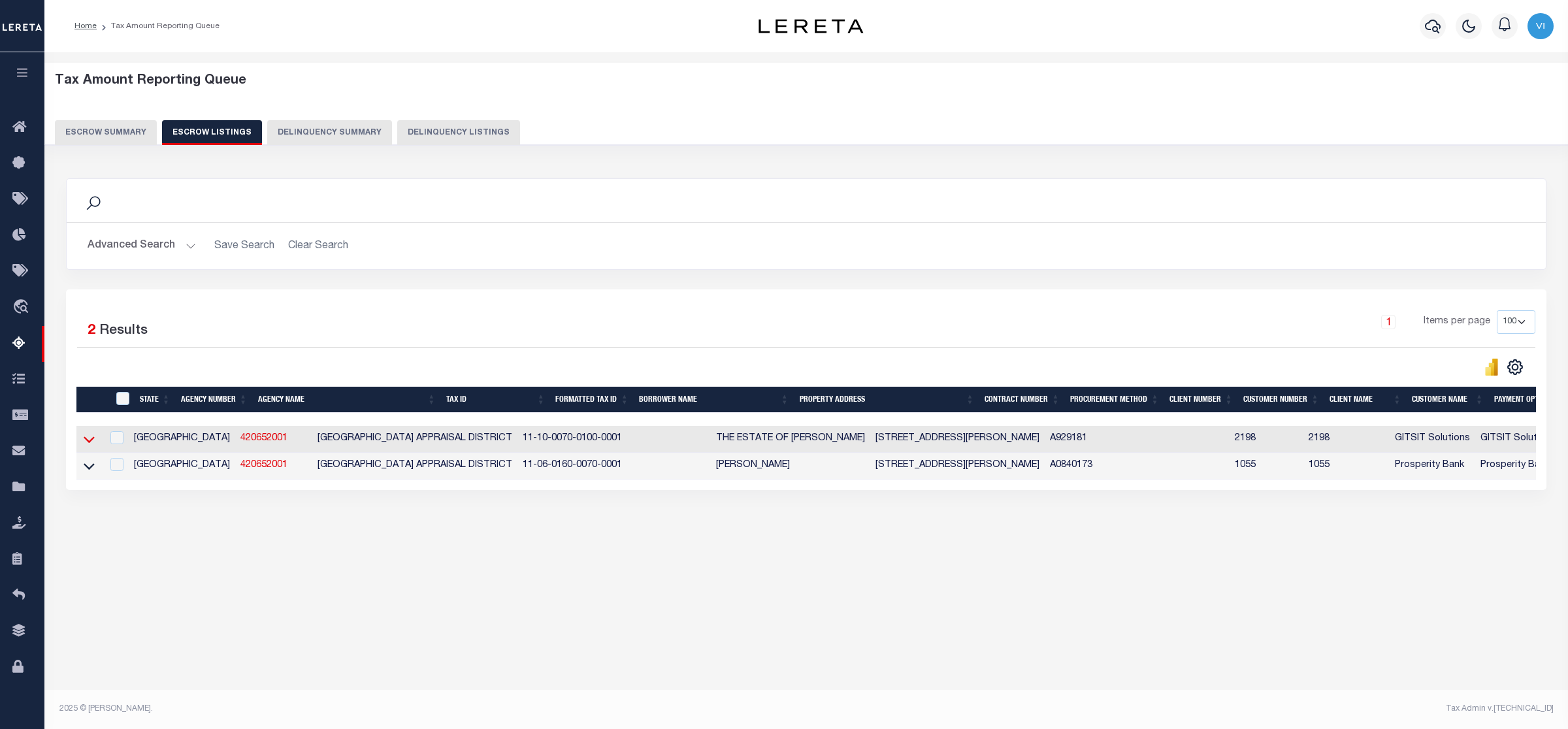
click at [86, 441] on icon at bounding box center [88, 439] width 11 height 14
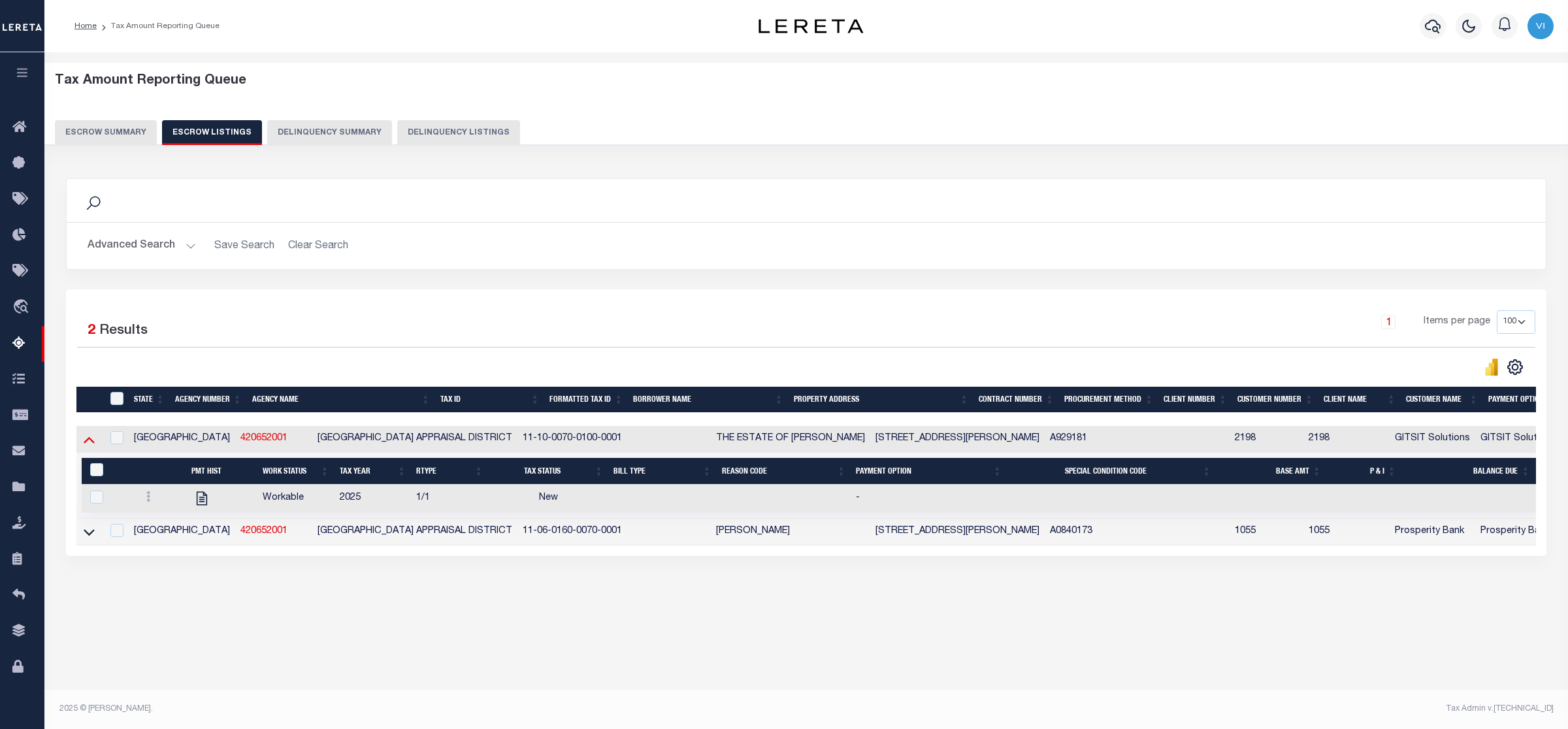
click at [85, 439] on icon at bounding box center [88, 439] width 11 height 14
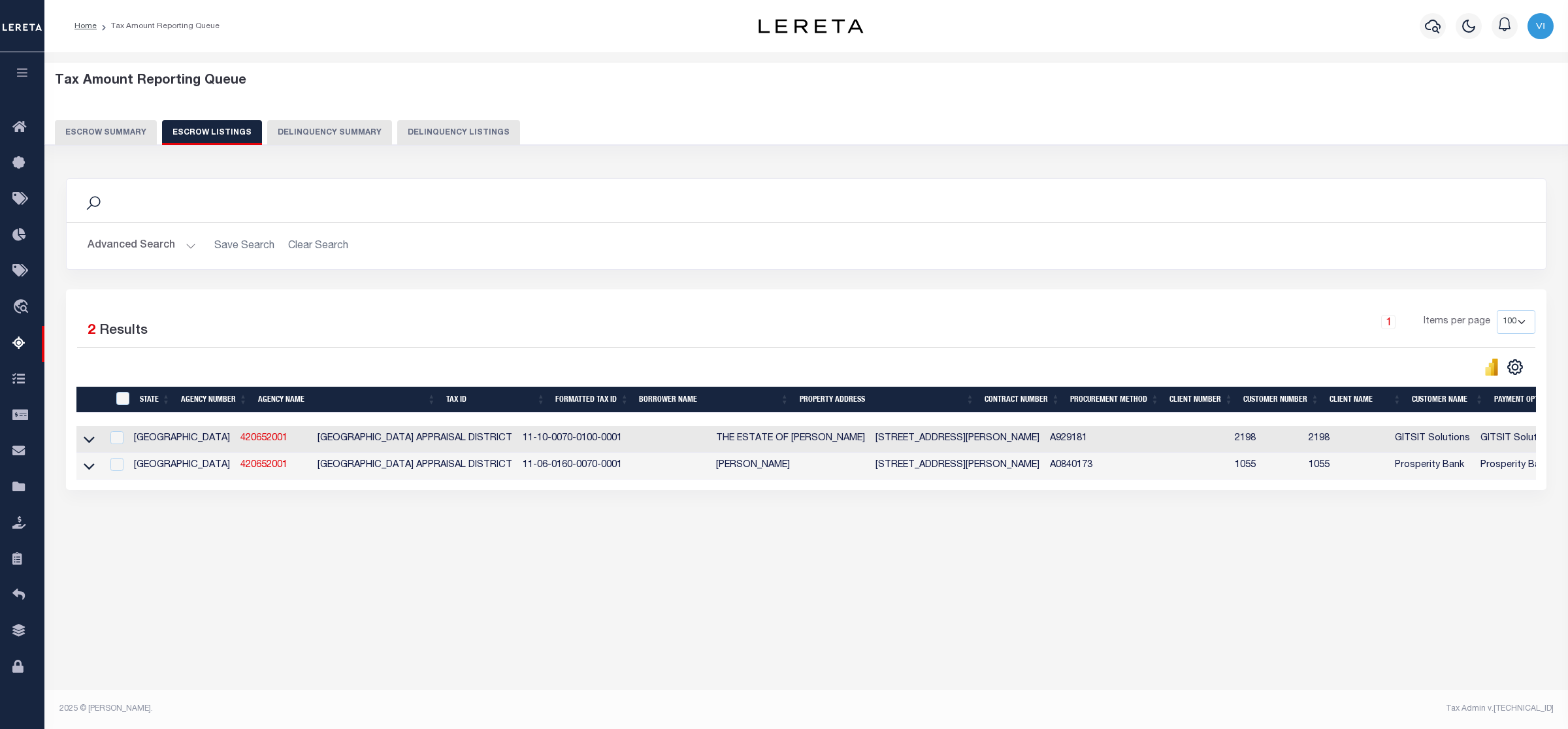
click at [91, 124] on button "Escrow Summary" at bounding box center [105, 133] width 102 height 25
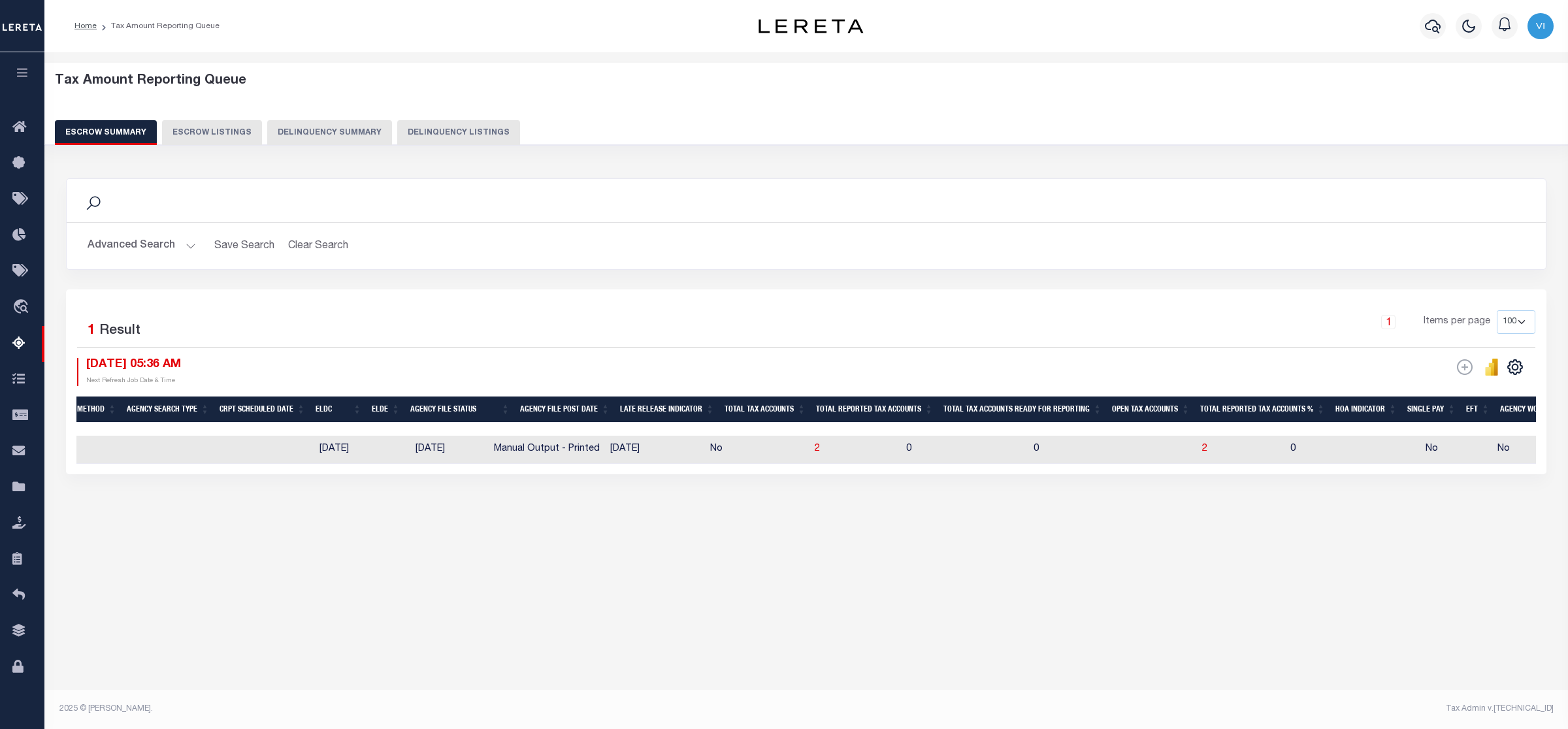
click at [186, 245] on button "Advanced Search" at bounding box center [141, 246] width 108 height 26
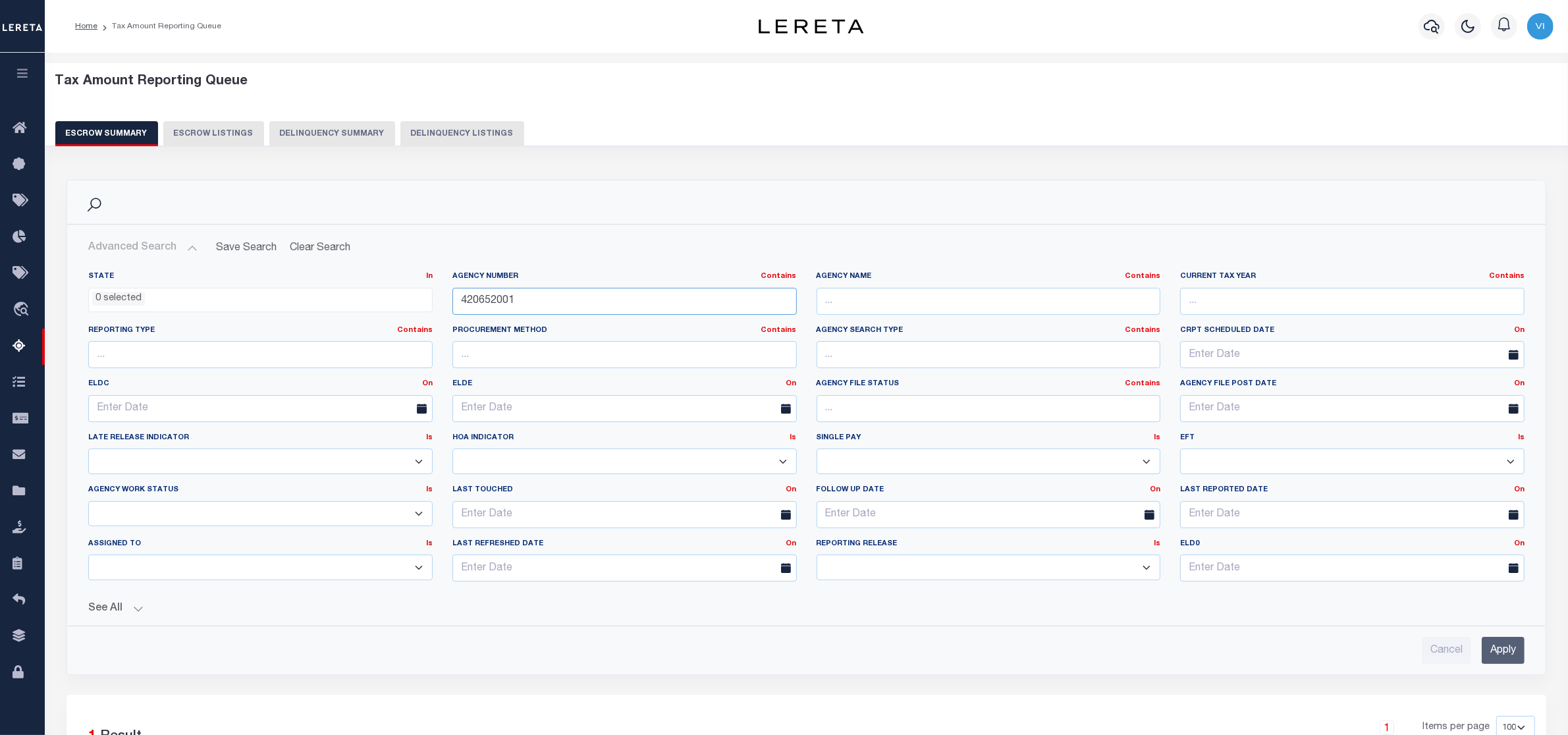
drag, startPoint x: 525, startPoint y: 301, endPoint x: 362, endPoint y: 301, distance: 163.0
click at [362, 301] on div "State In In AK AL AR AZ CA CO CT DC DE FL GA GU HI IA ID IL IN KS [GEOGRAPHIC_D…" at bounding box center [807, 431] width 1456 height 321
paste input "1960000"
type input "421960000"
click at [1515, 653] on input "Apply" at bounding box center [1503, 650] width 43 height 27
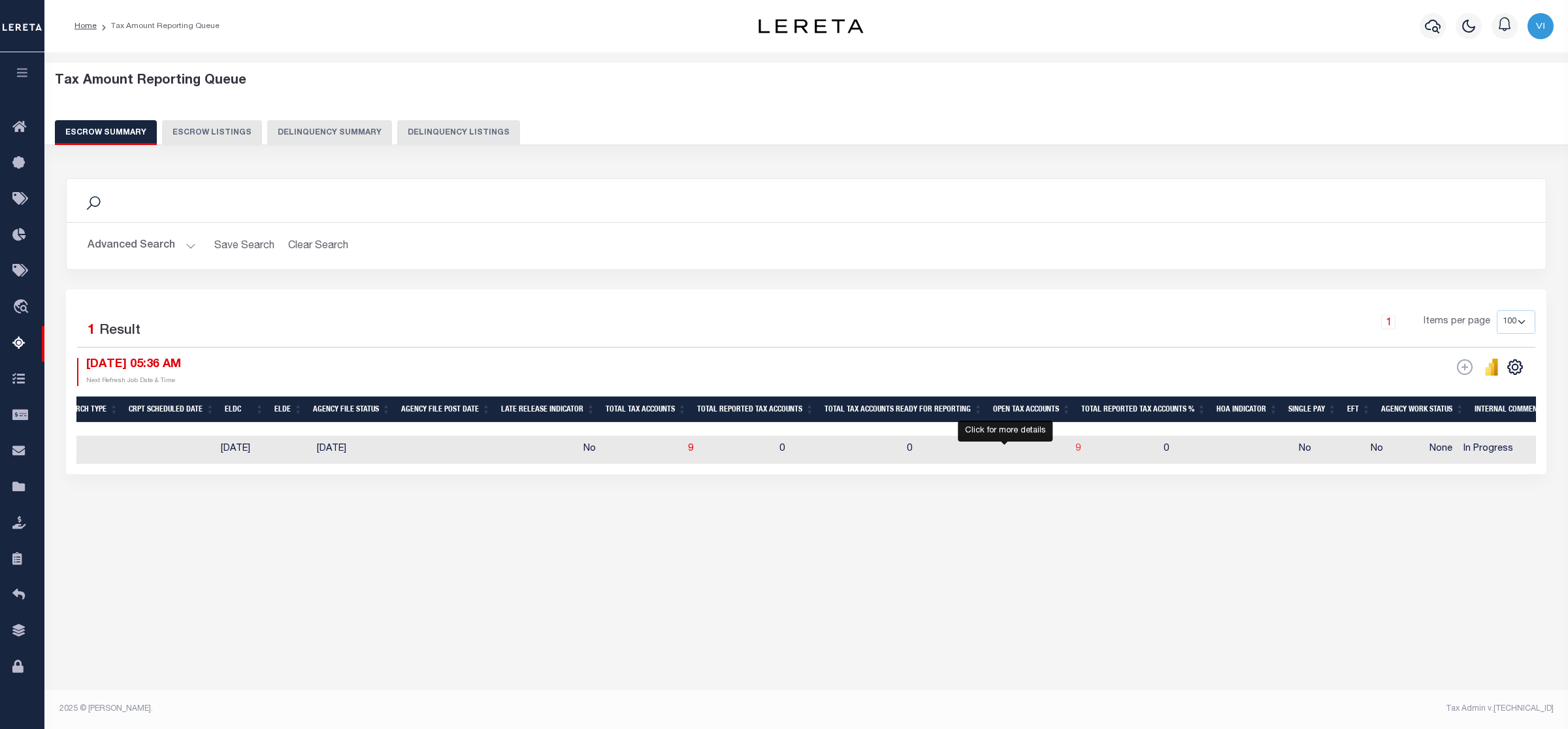
click at [1076, 448] on span "9" at bounding box center [1078, 448] width 5 height 9
select select "100"
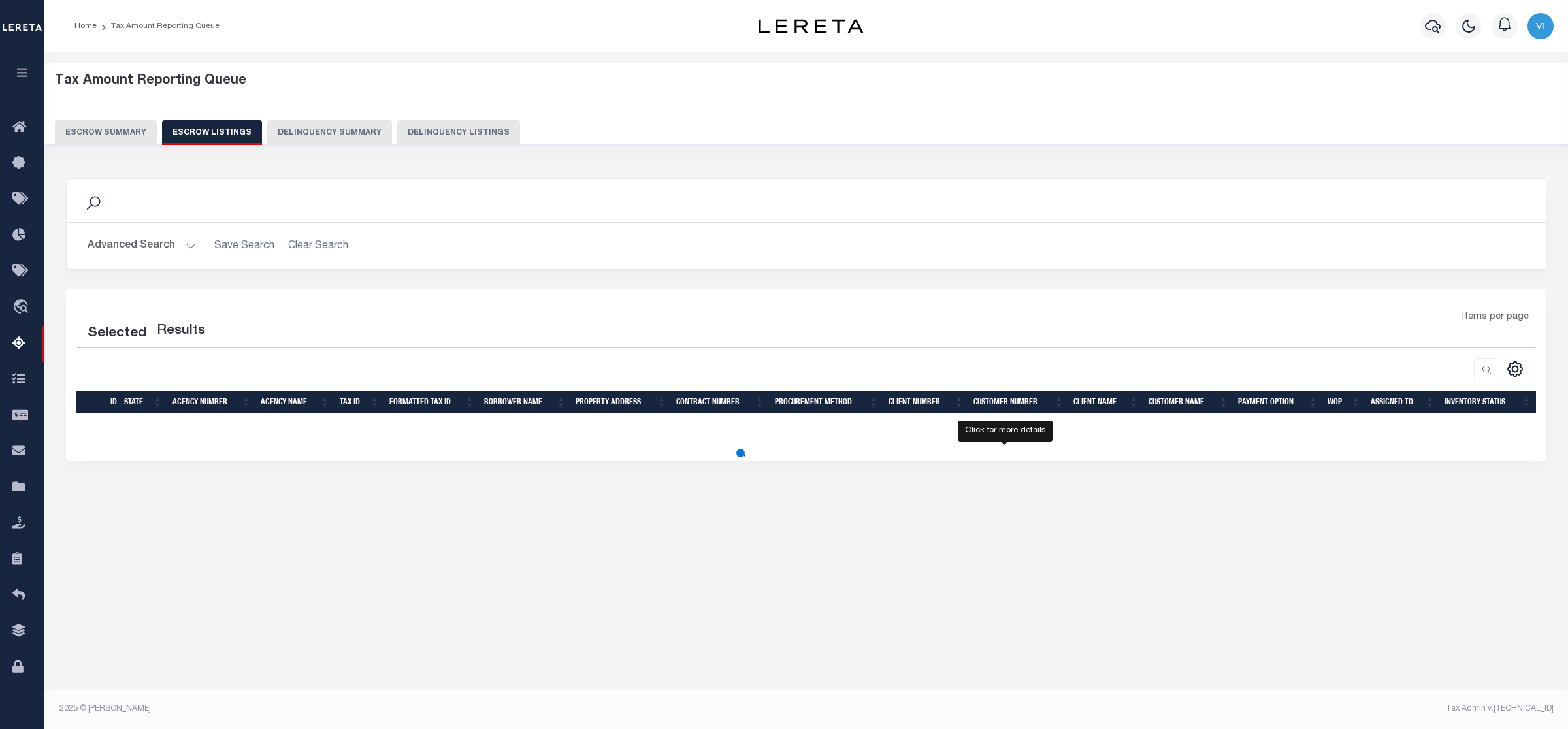
select select "100"
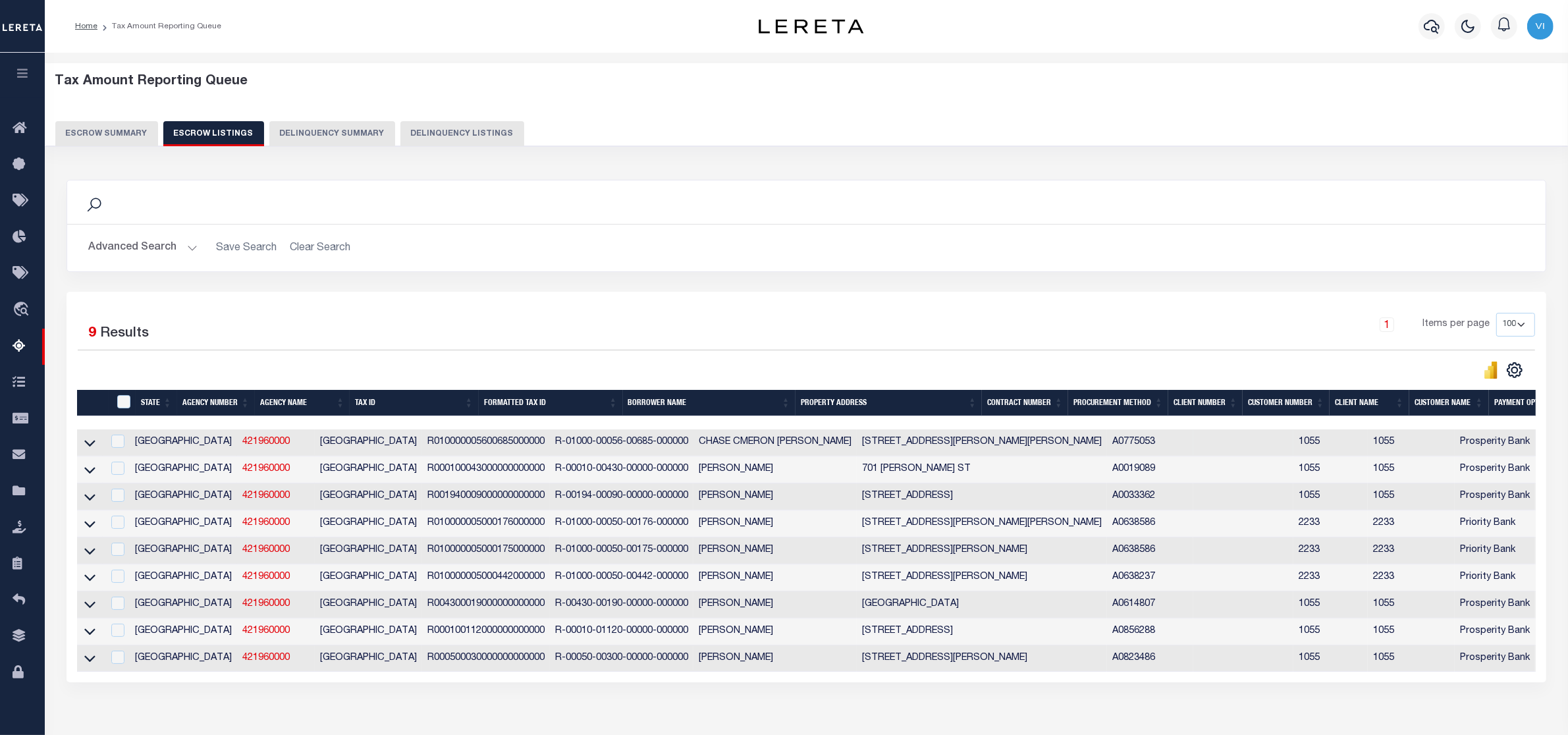
drag, startPoint x: 86, startPoint y: 448, endPoint x: 400, endPoint y: 462, distance: 314.3
click at [86, 447] on icon at bounding box center [89, 443] width 11 height 7
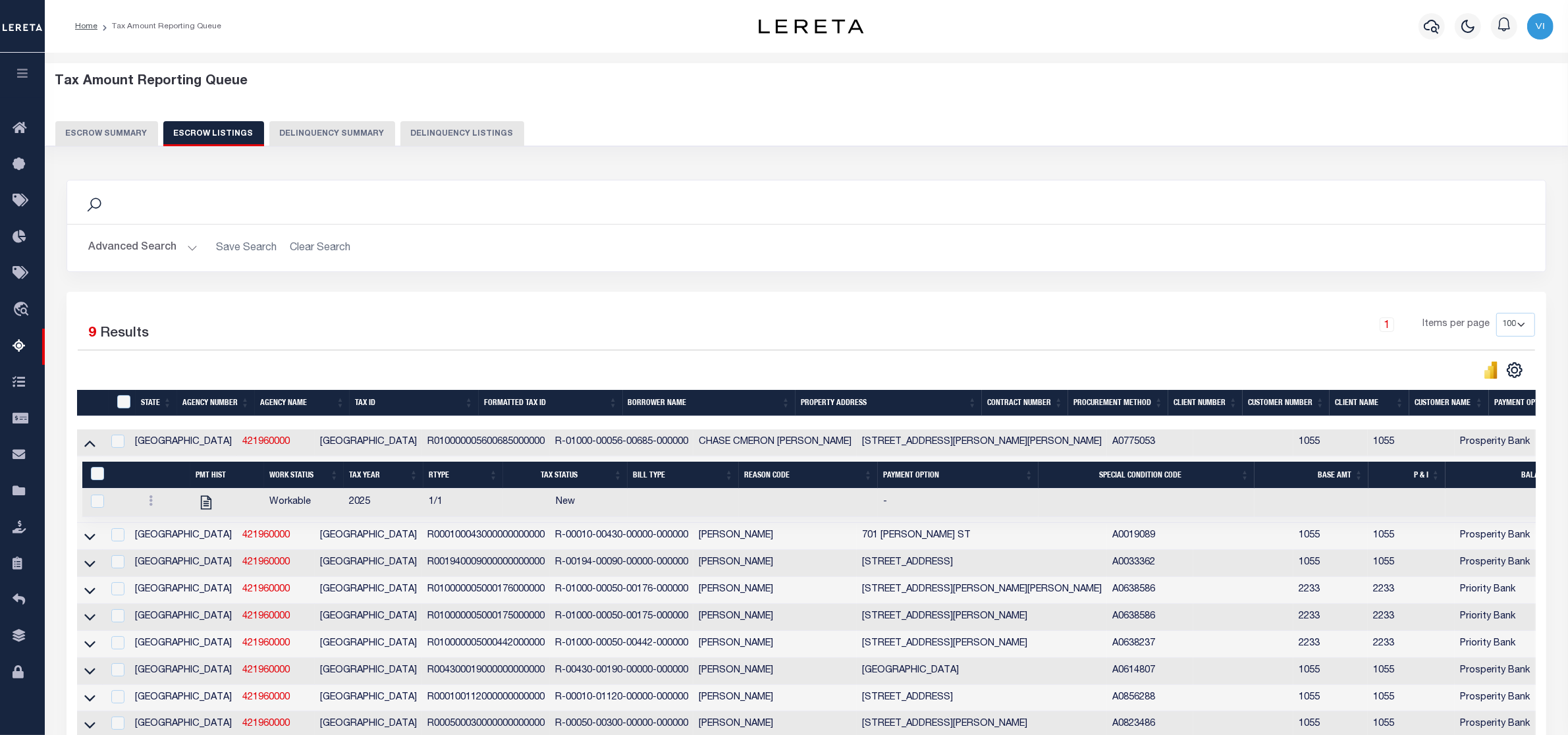
scroll to position [153, 0]
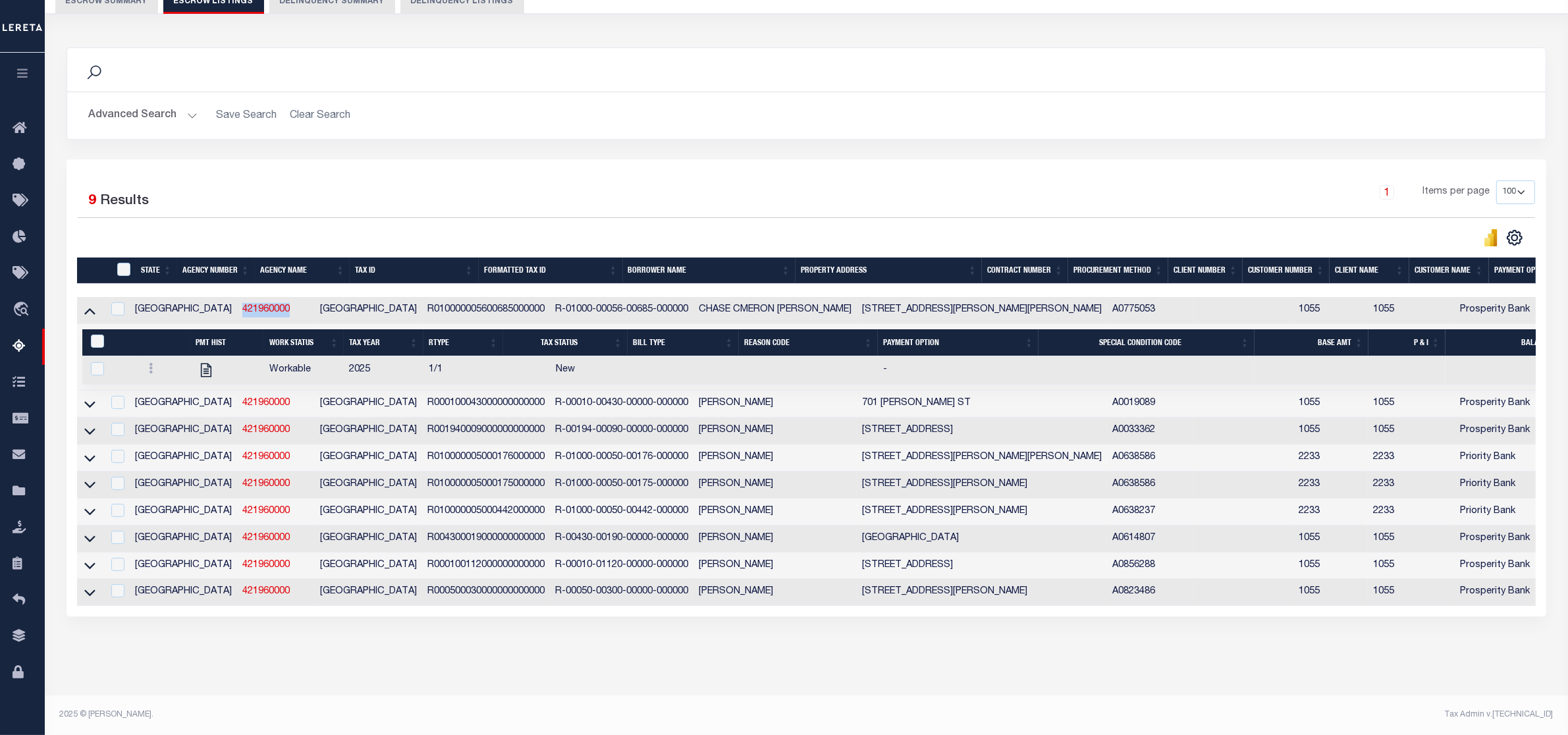
drag, startPoint x: 211, startPoint y: 285, endPoint x: 179, endPoint y: 288, distance: 32.1
click at [237, 297] on td "421960000" at bounding box center [276, 310] width 78 height 27
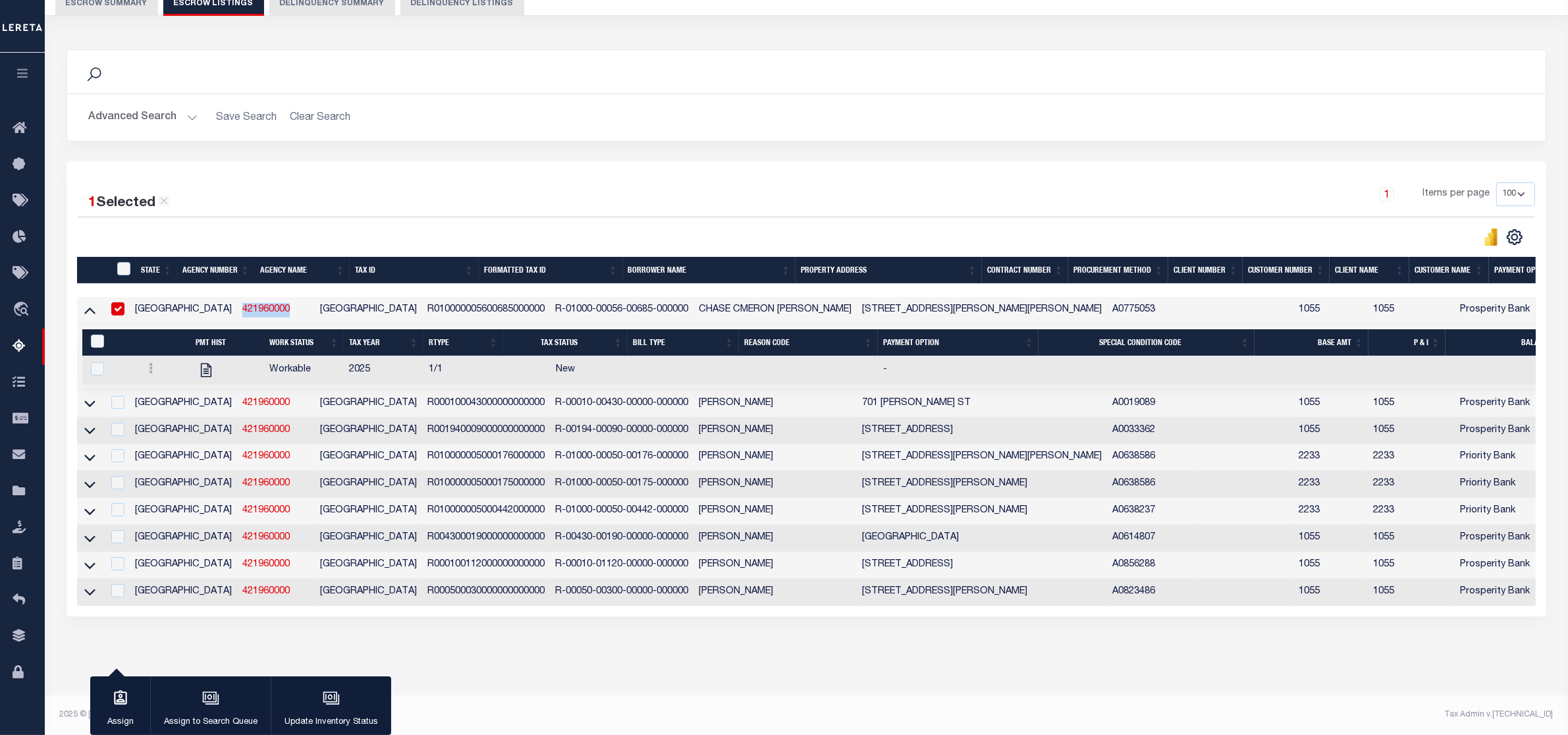
copy link "421960000"
click at [353, 297] on tr "TX 421960000 REFUGIO COUNTY R010000005600685000000 R-01000-00056-00685-000000 C…" at bounding box center [978, 310] width 1803 height 27
drag, startPoint x: 489, startPoint y: 290, endPoint x: 626, endPoint y: 295, distance: 137.1
click at [626, 297] on td "R-01000-00056-00685-000000" at bounding box center [621, 310] width 143 height 27
checkbox input "false"
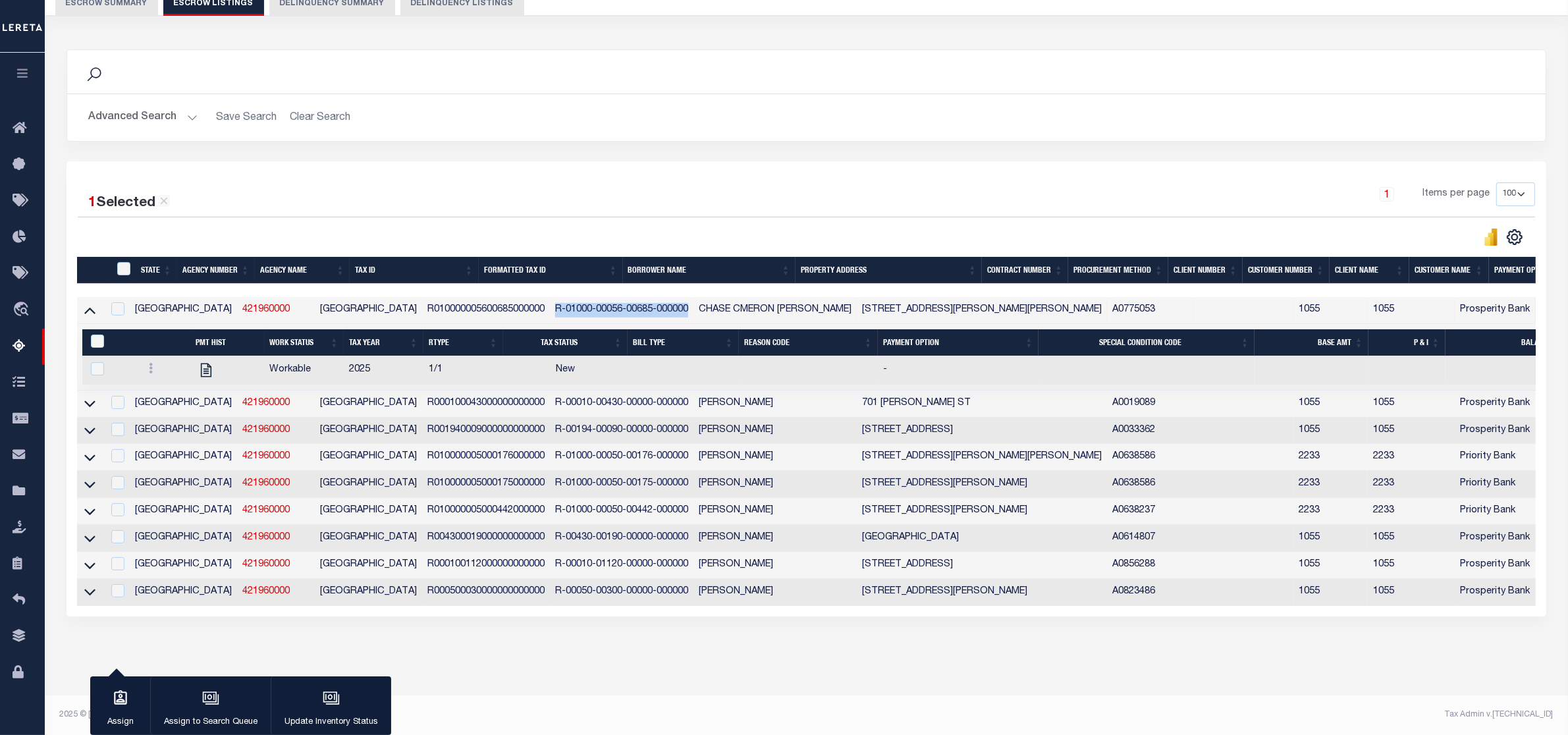
scroll to position [153, 0]
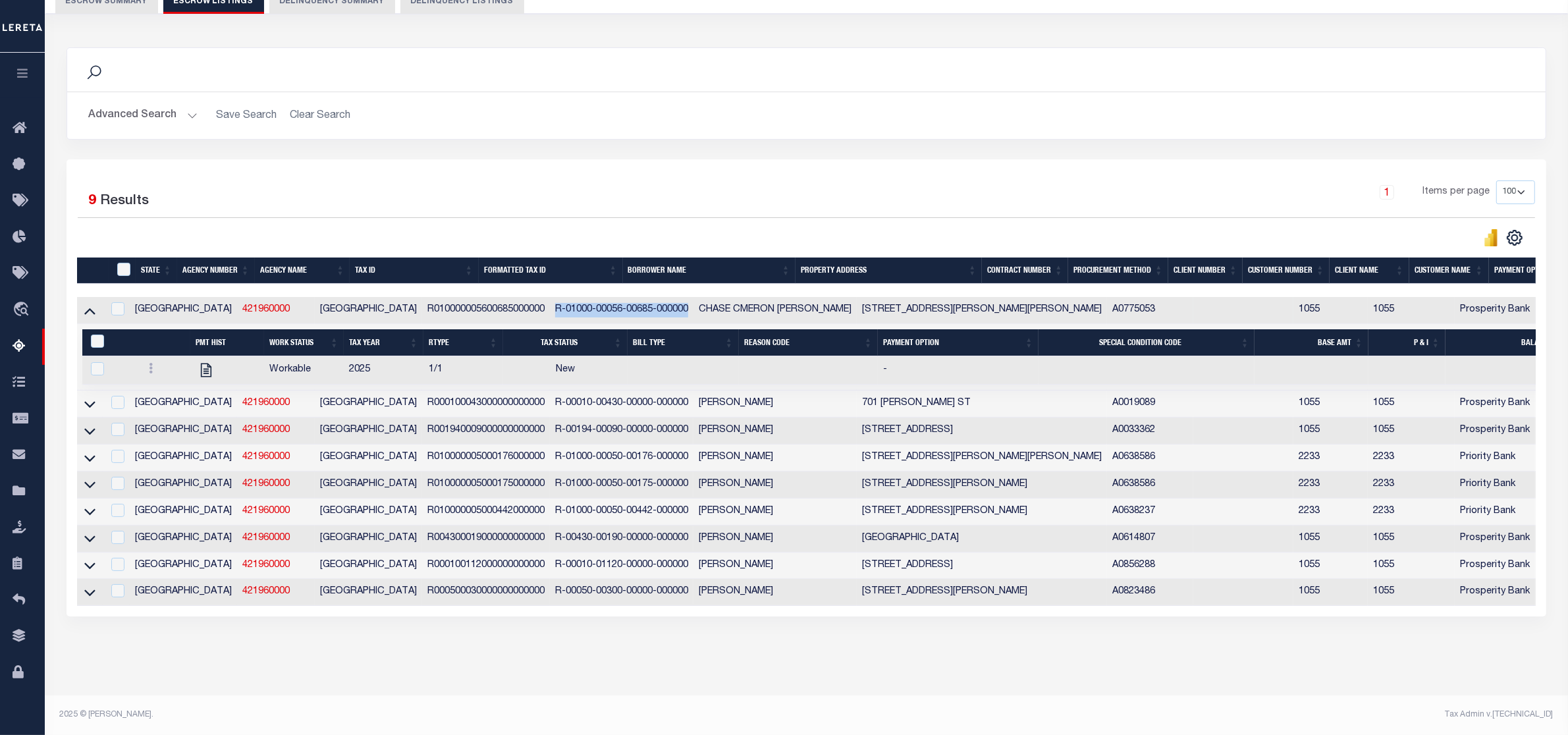
copy td "R-01000-00056-00685-000000"
drag, startPoint x: 86, startPoint y: 292, endPoint x: 717, endPoint y: 195, distance: 638.4
click at [86, 304] on icon at bounding box center [89, 310] width 11 height 14
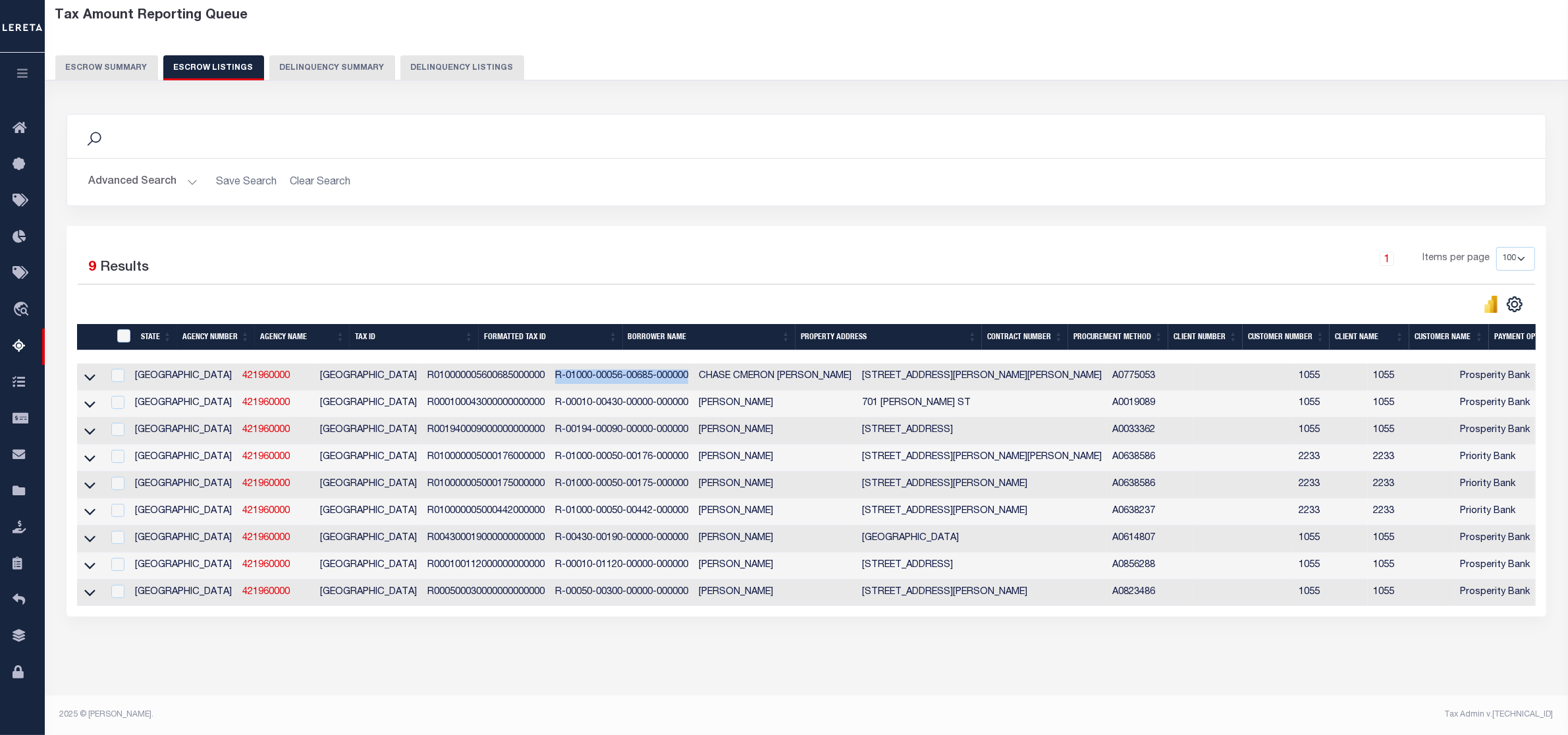
scroll to position [85, 0]
click at [623, 247] on div "1 Items per page 10 25 50 100 500" at bounding box center [991, 264] width 1088 height 34
click at [103, 55] on button "Escrow Summary" at bounding box center [106, 68] width 103 height 25
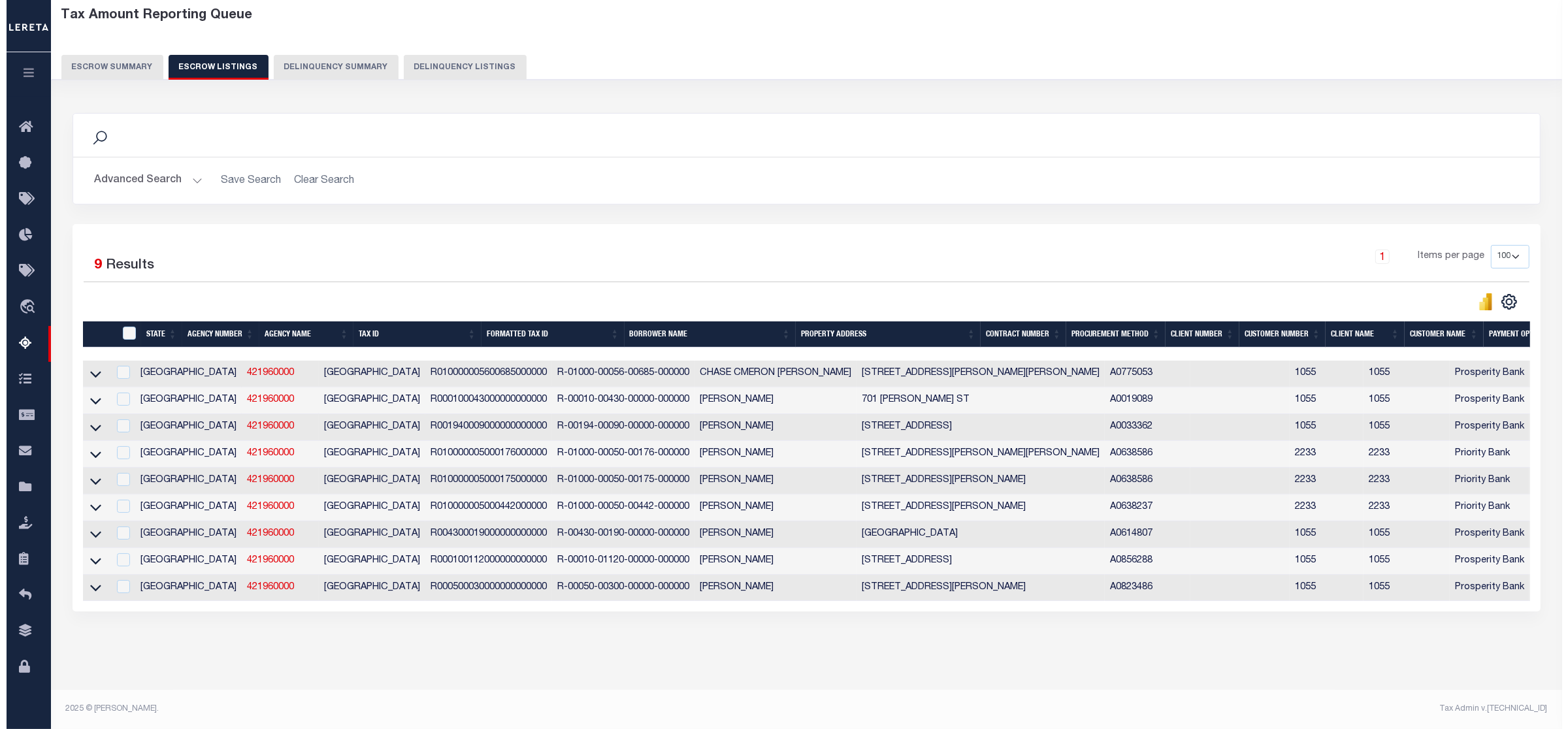
scroll to position [0, 0]
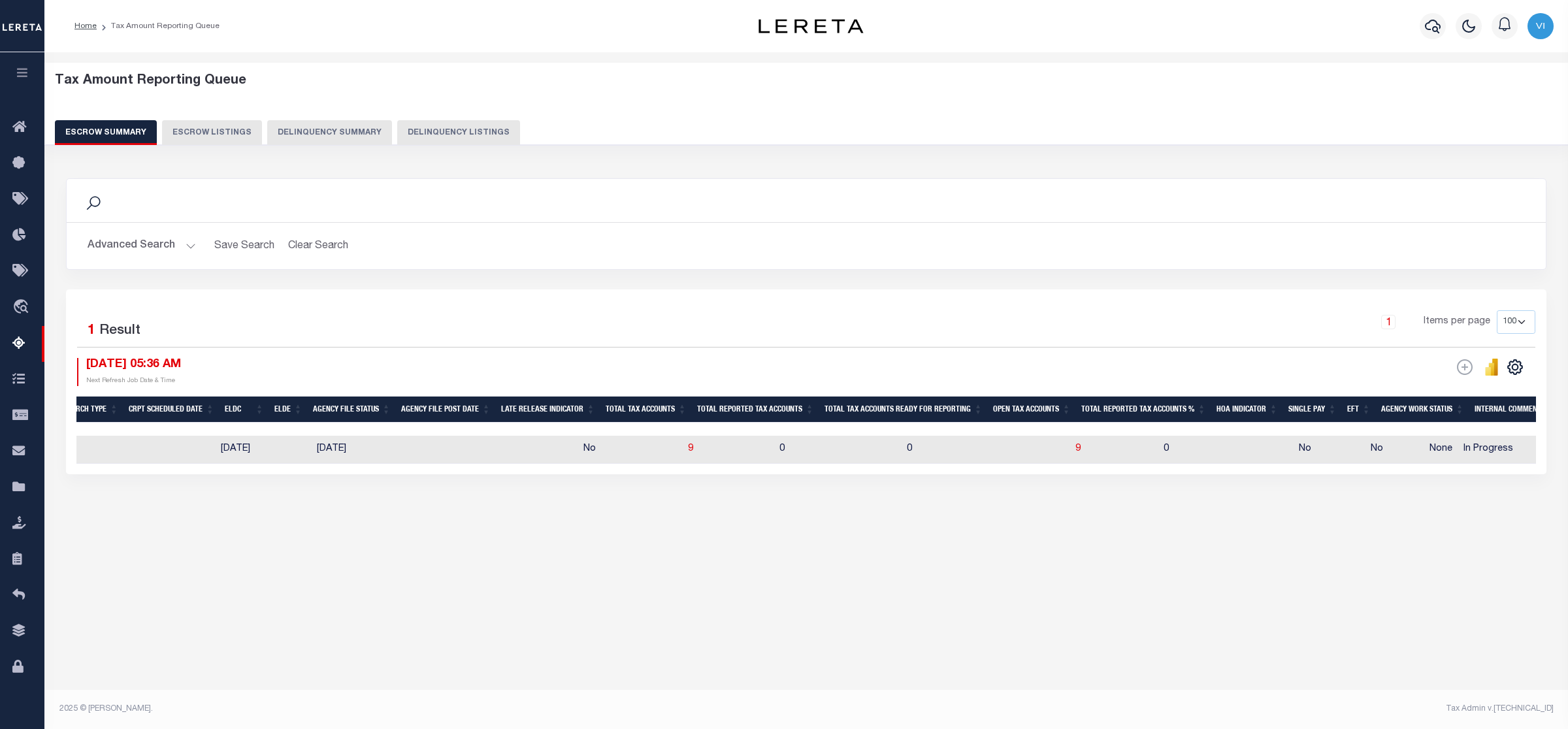
click at [191, 245] on button "Advanced Search" at bounding box center [141, 246] width 108 height 26
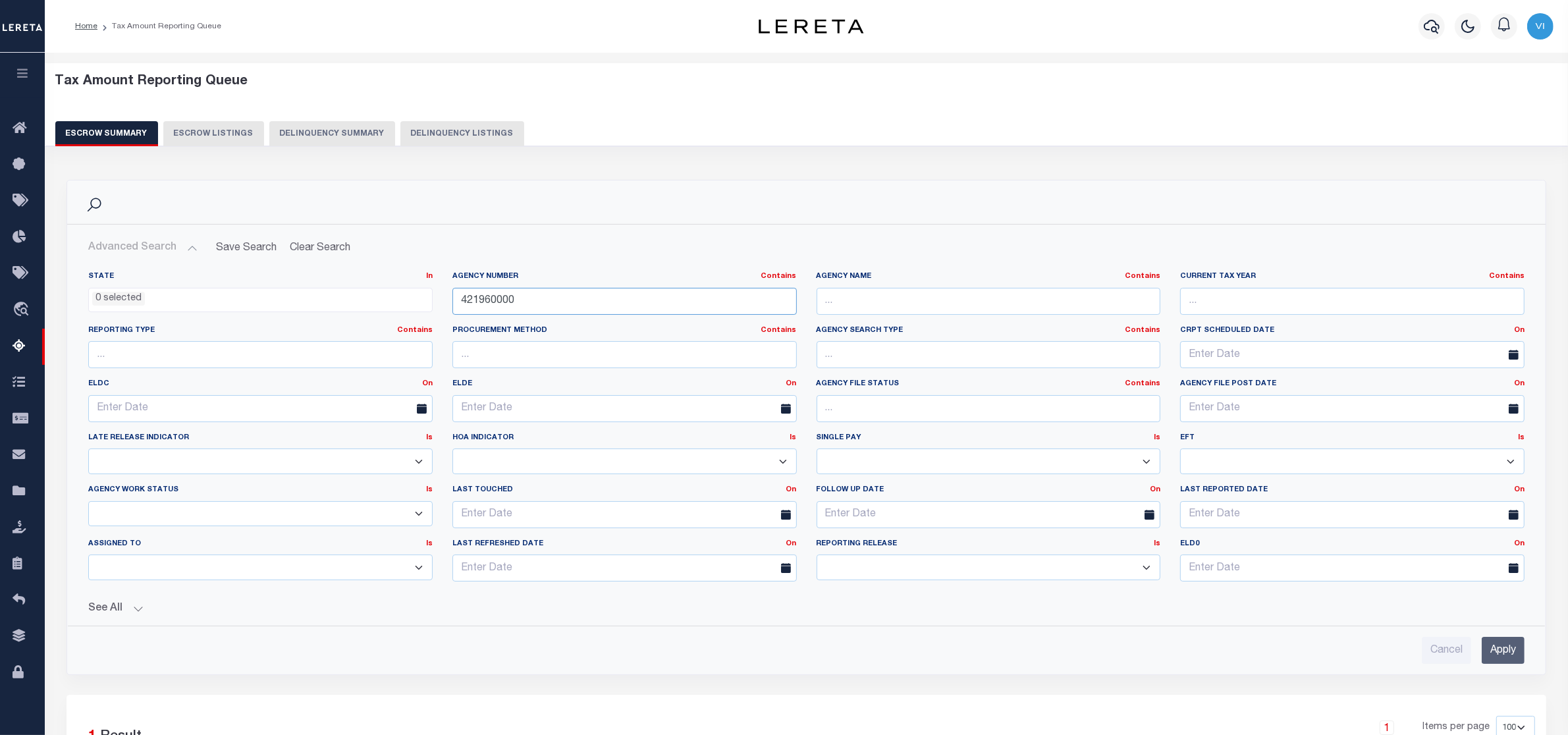
drag, startPoint x: 515, startPoint y: 298, endPoint x: 357, endPoint y: 308, distance: 158.3
click at [357, 308] on div "State In In AK AL AR AZ CA CO CT DC DE FL GA GU HI IA ID IL IN KS [GEOGRAPHIC_D…" at bounding box center [807, 431] width 1456 height 321
paste input "0832001"
type input "420832001"
click at [1498, 656] on input "Apply" at bounding box center [1503, 650] width 43 height 27
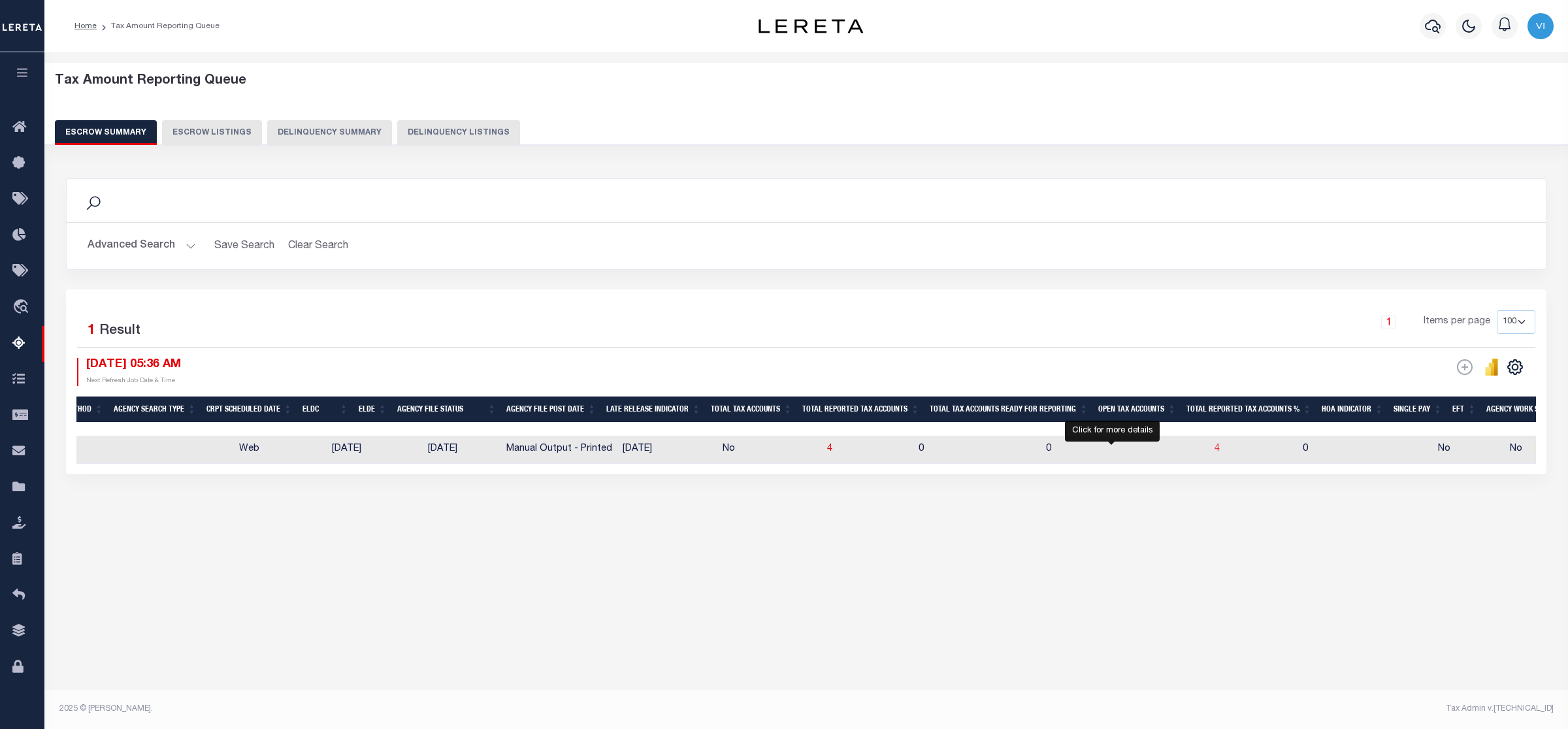
click at [1214, 448] on span "4" at bounding box center [1217, 448] width 5 height 9
select select "100"
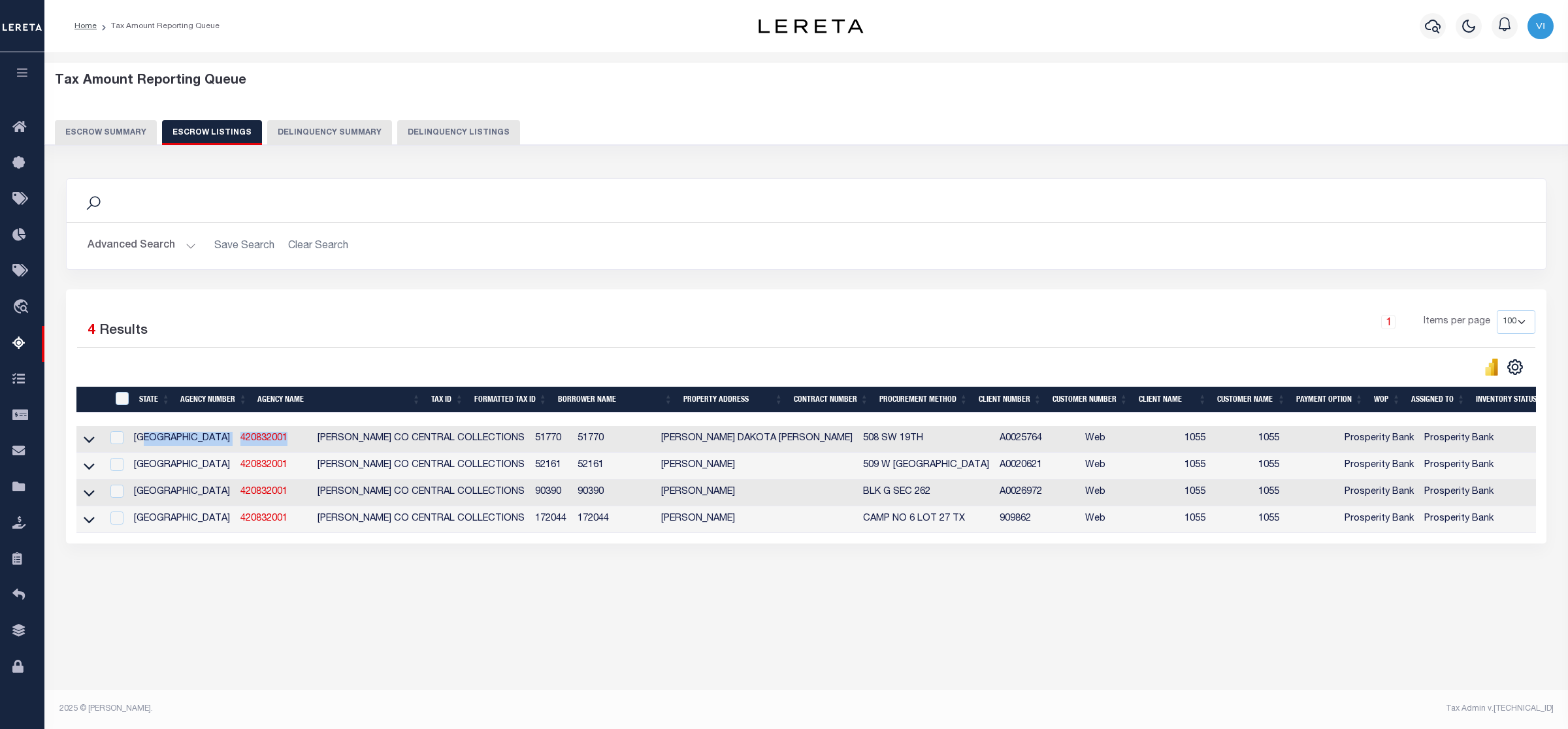
drag, startPoint x: 230, startPoint y: 441, endPoint x: 172, endPoint y: 437, distance: 58.1
click at [172, 437] on tr "TX 420832001 [PERSON_NAME] CO CENTRAL COLLECTIONS 51770 51770 CAMERON DAKOTA [P…" at bounding box center [919, 439] width 1684 height 27
copy tr "420832001"
click at [691, 323] on div "1 Items per page 10 25 50 100 500" at bounding box center [992, 327] width 1089 height 34
